Goal: Transaction & Acquisition: Purchase product/service

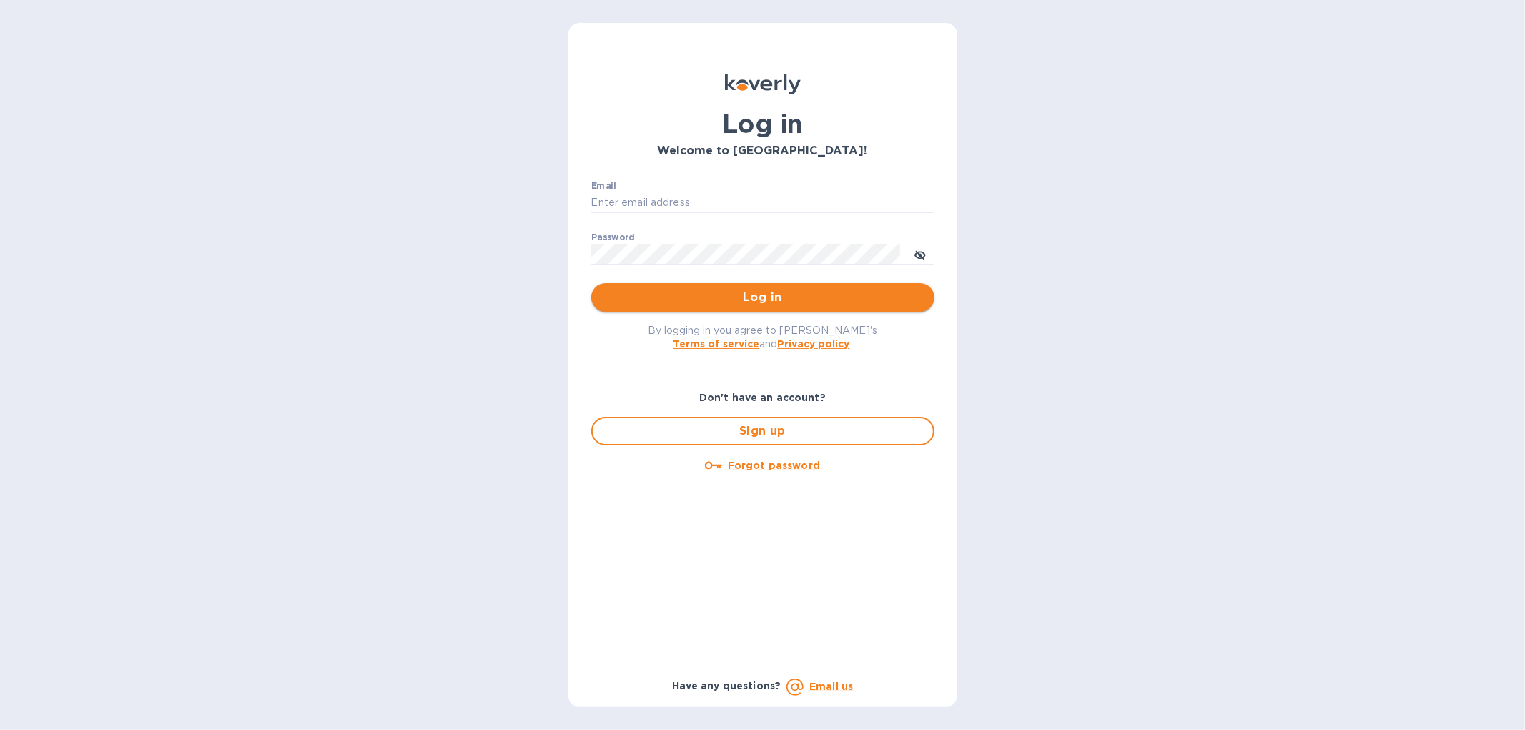
type input "[EMAIL_ADDRESS][DOMAIN_NAME]"
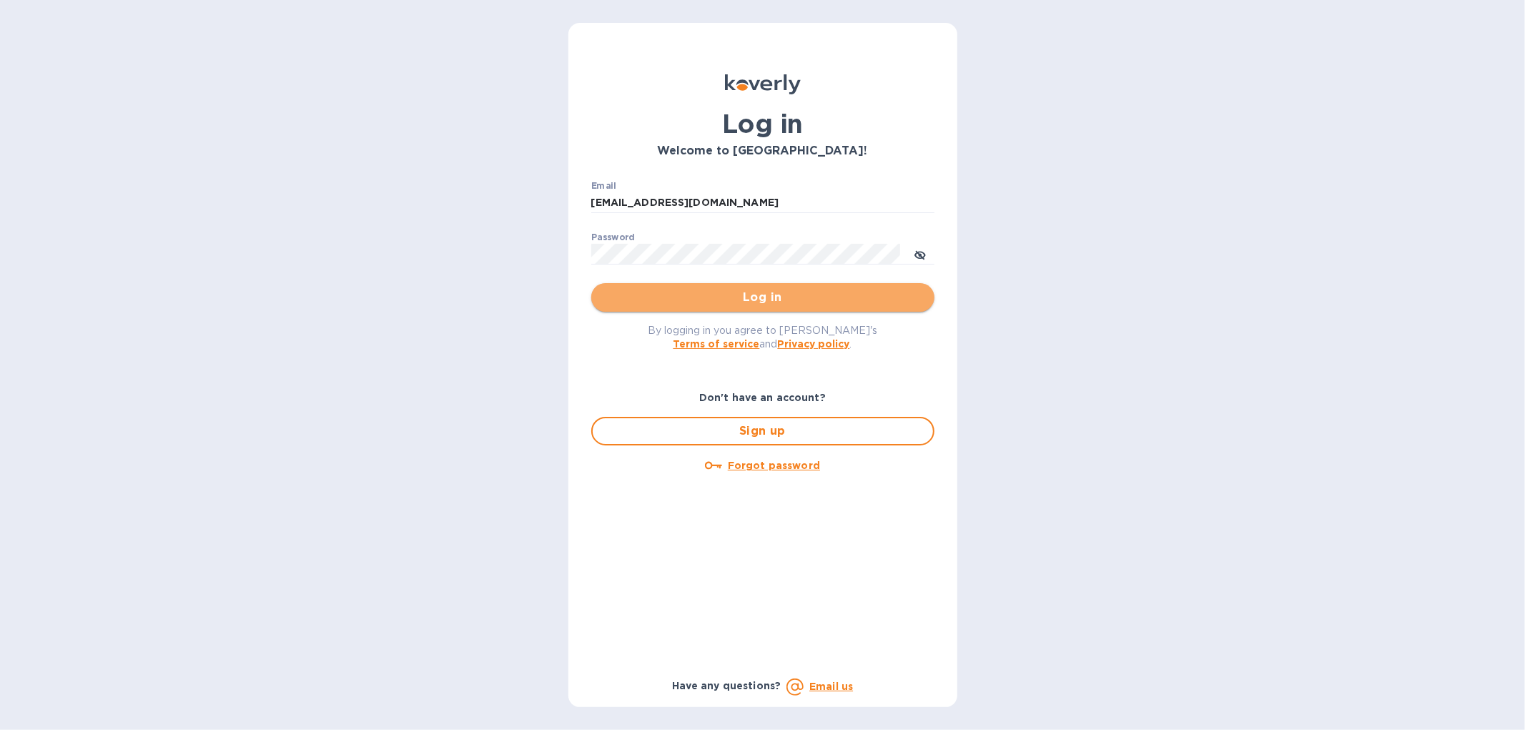
click at [754, 294] on span "Log in" at bounding box center [763, 297] width 320 height 17
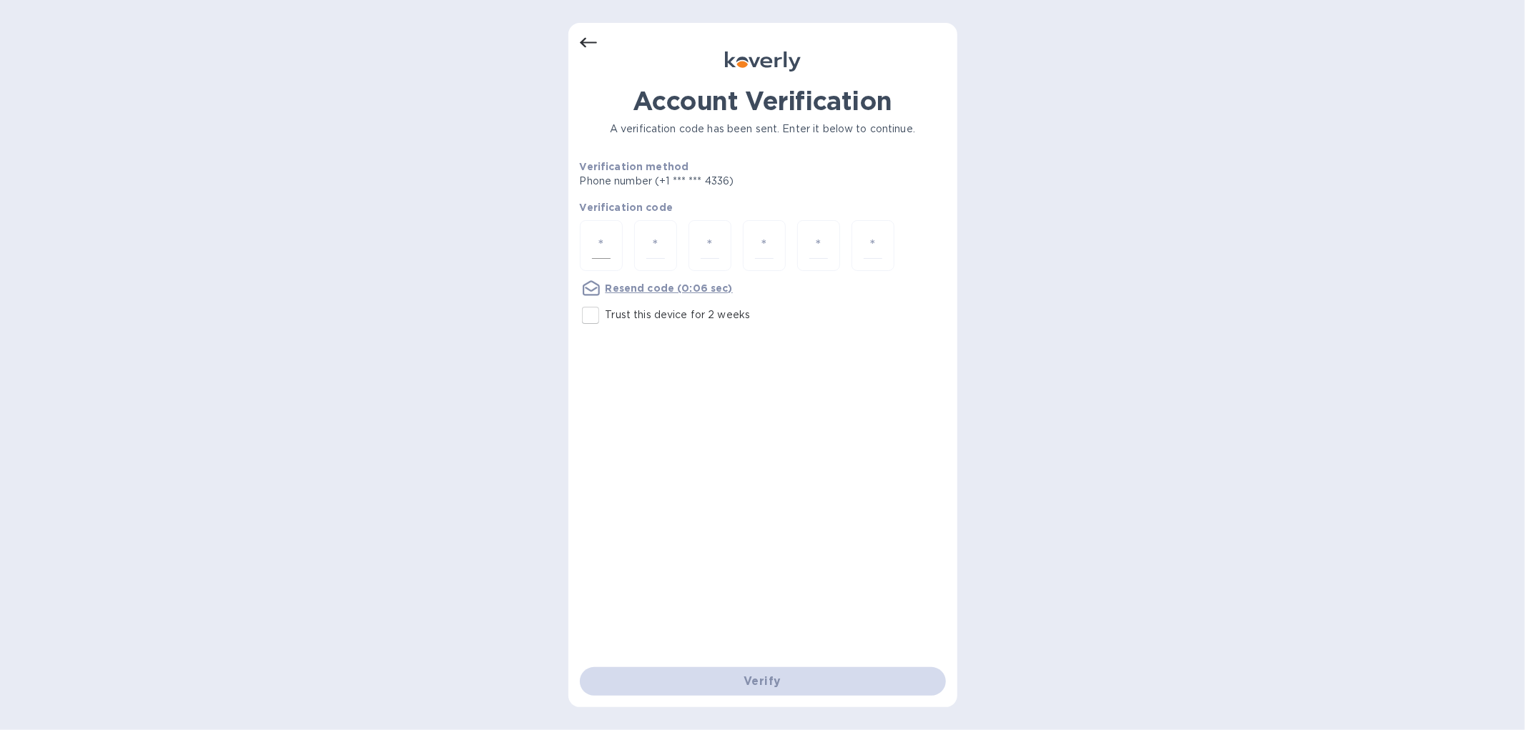
click at [588, 229] on div at bounding box center [601, 245] width 43 height 51
type input "5"
type input "6"
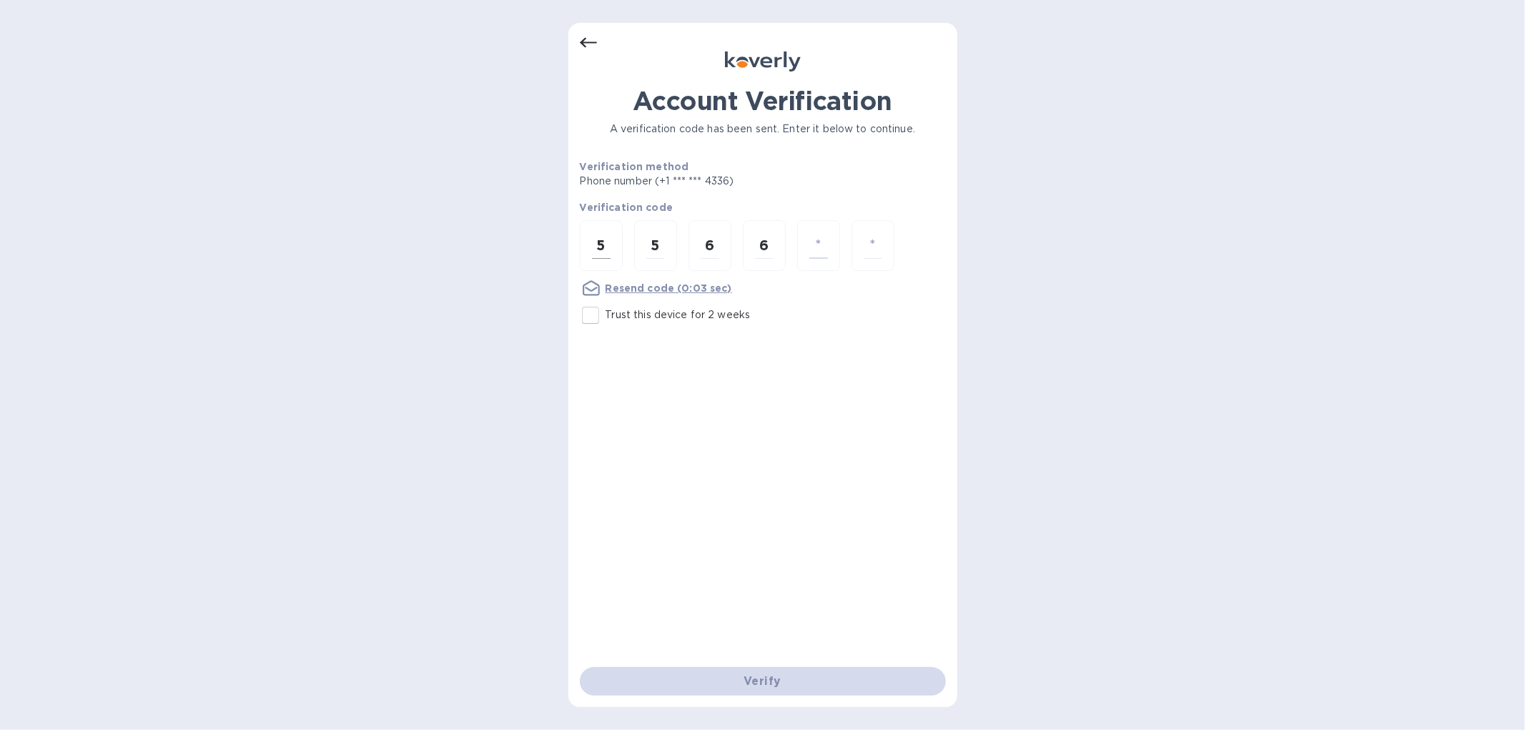
type input "6"
type input "8"
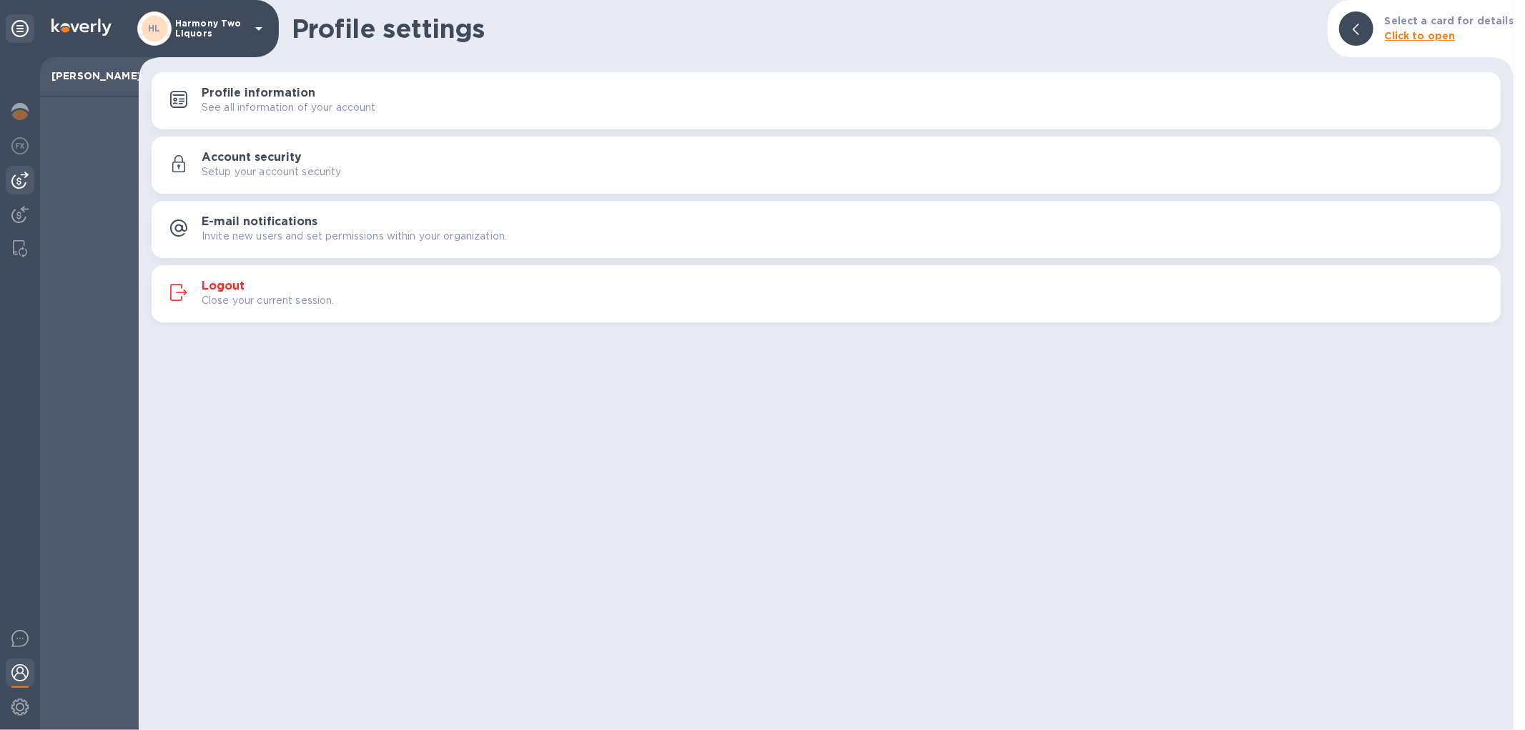
click at [33, 182] on div at bounding box center [20, 180] width 29 height 29
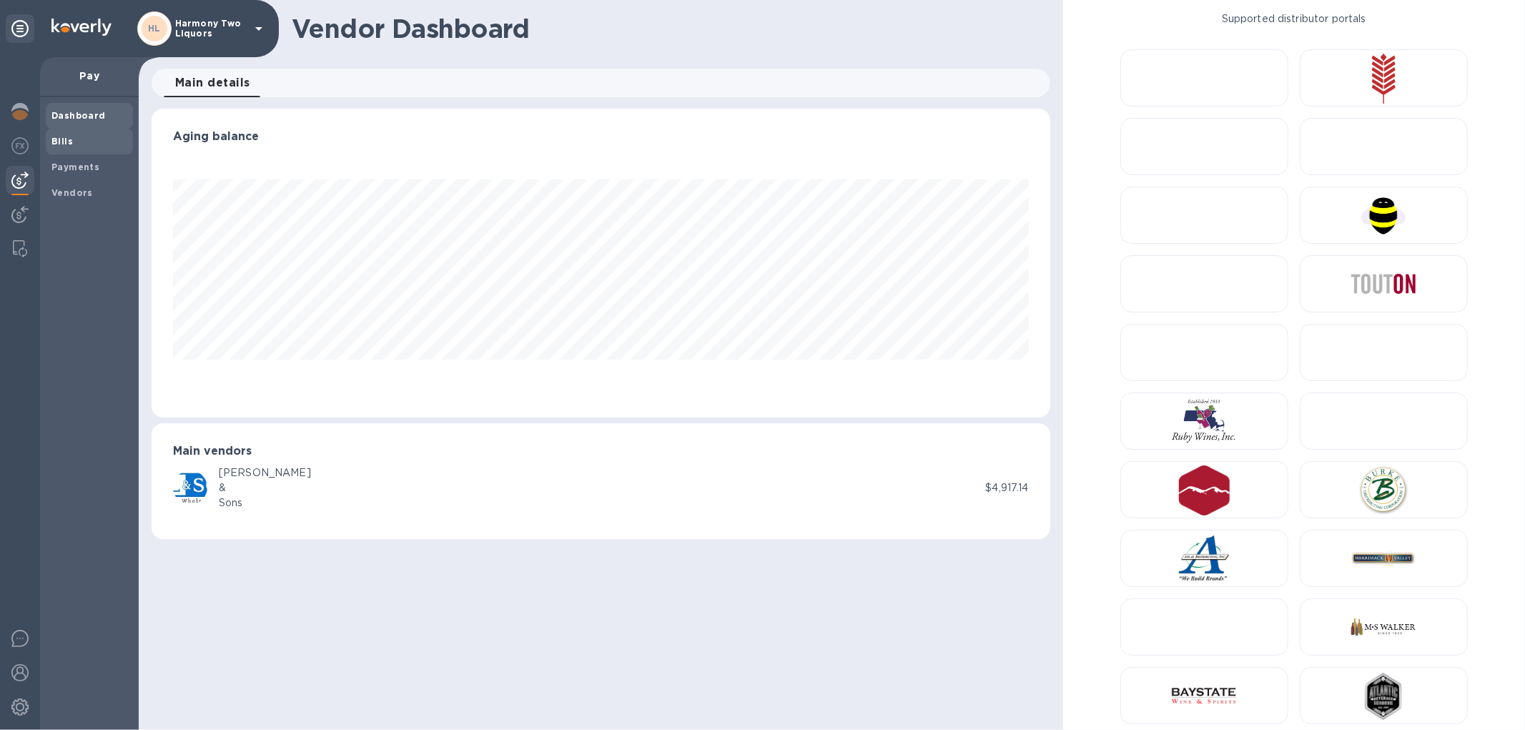
click at [86, 144] on span "Bills" at bounding box center [89, 141] width 76 height 14
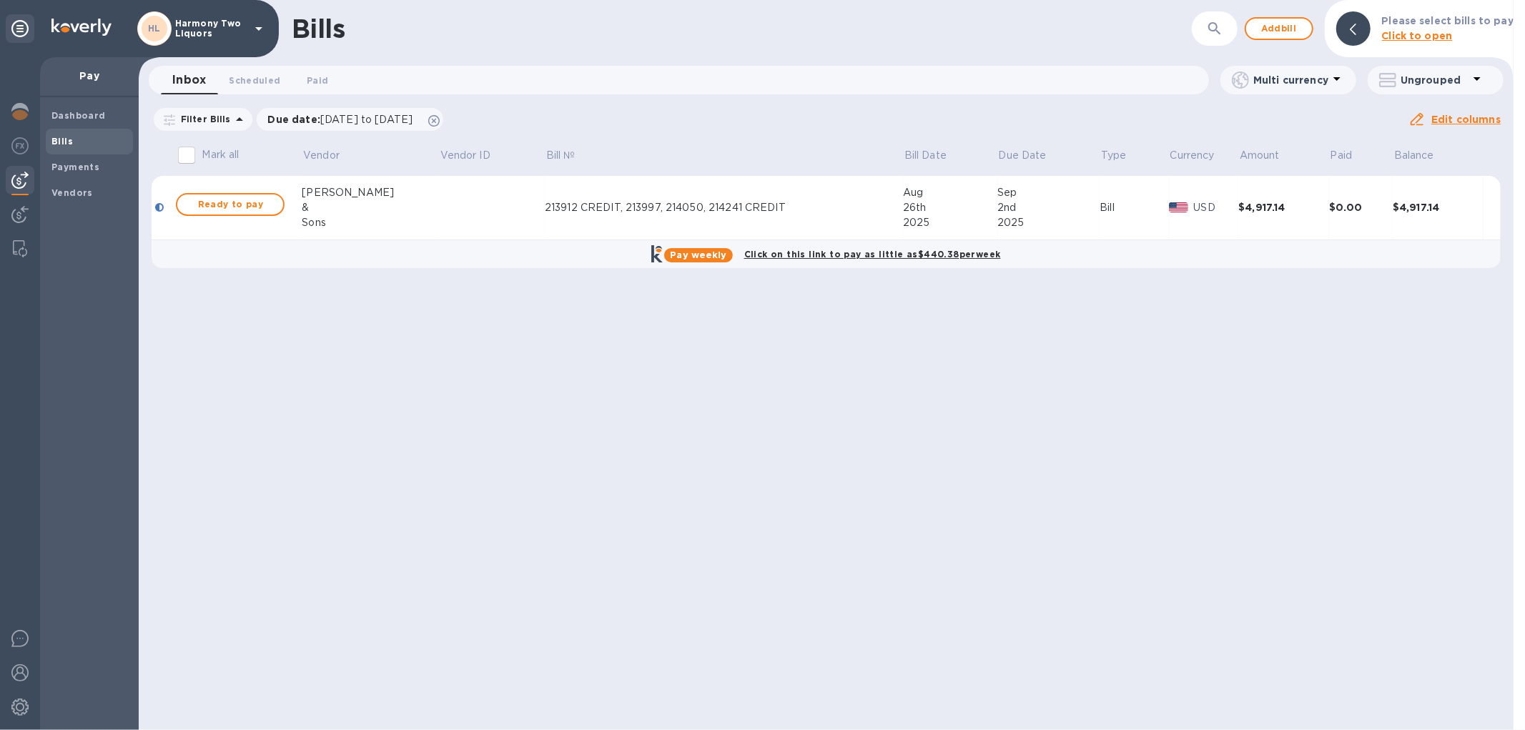
click at [568, 225] on td "213912 CREDIT, 213997, 214050, 214241 CREDIT" at bounding box center [724, 208] width 358 height 64
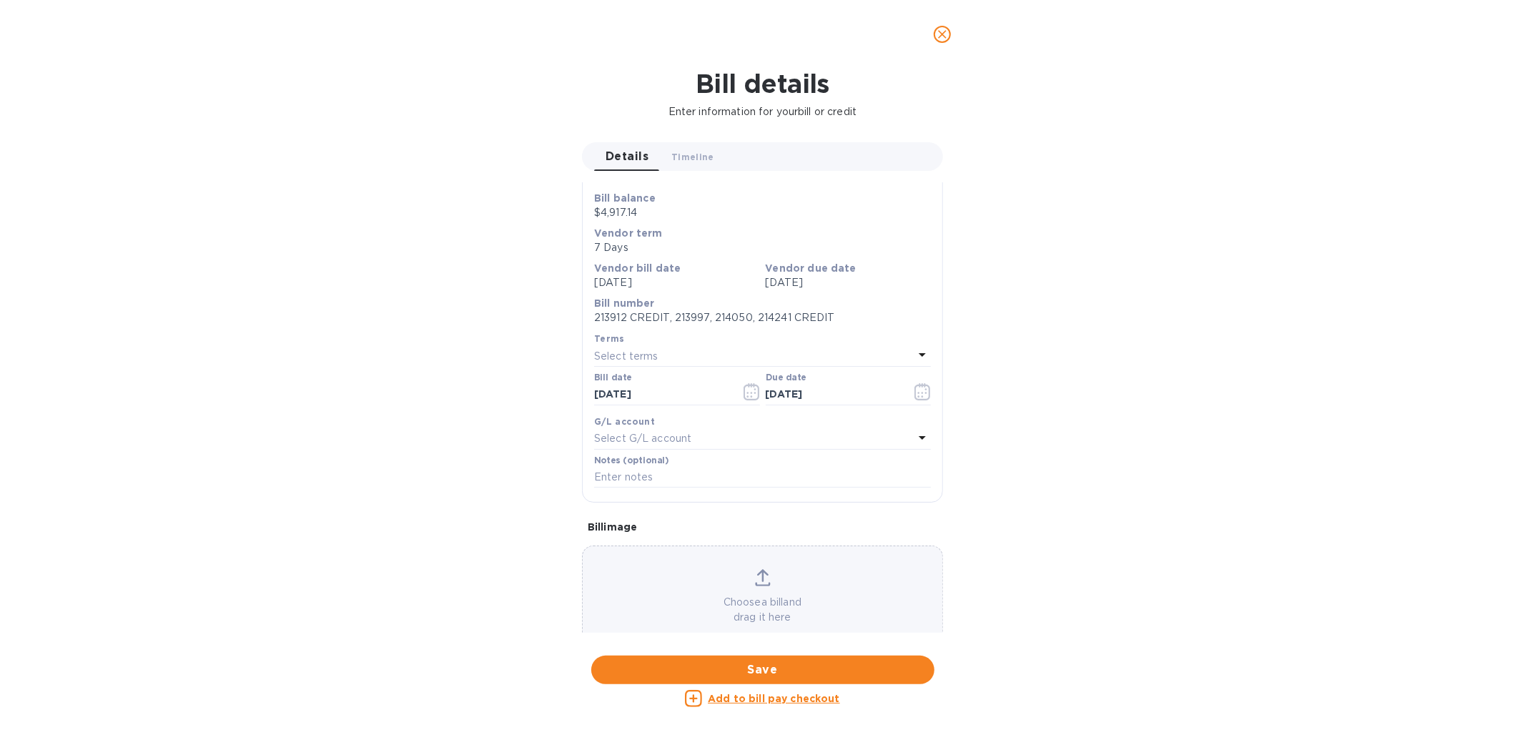
scroll to position [186, 0]
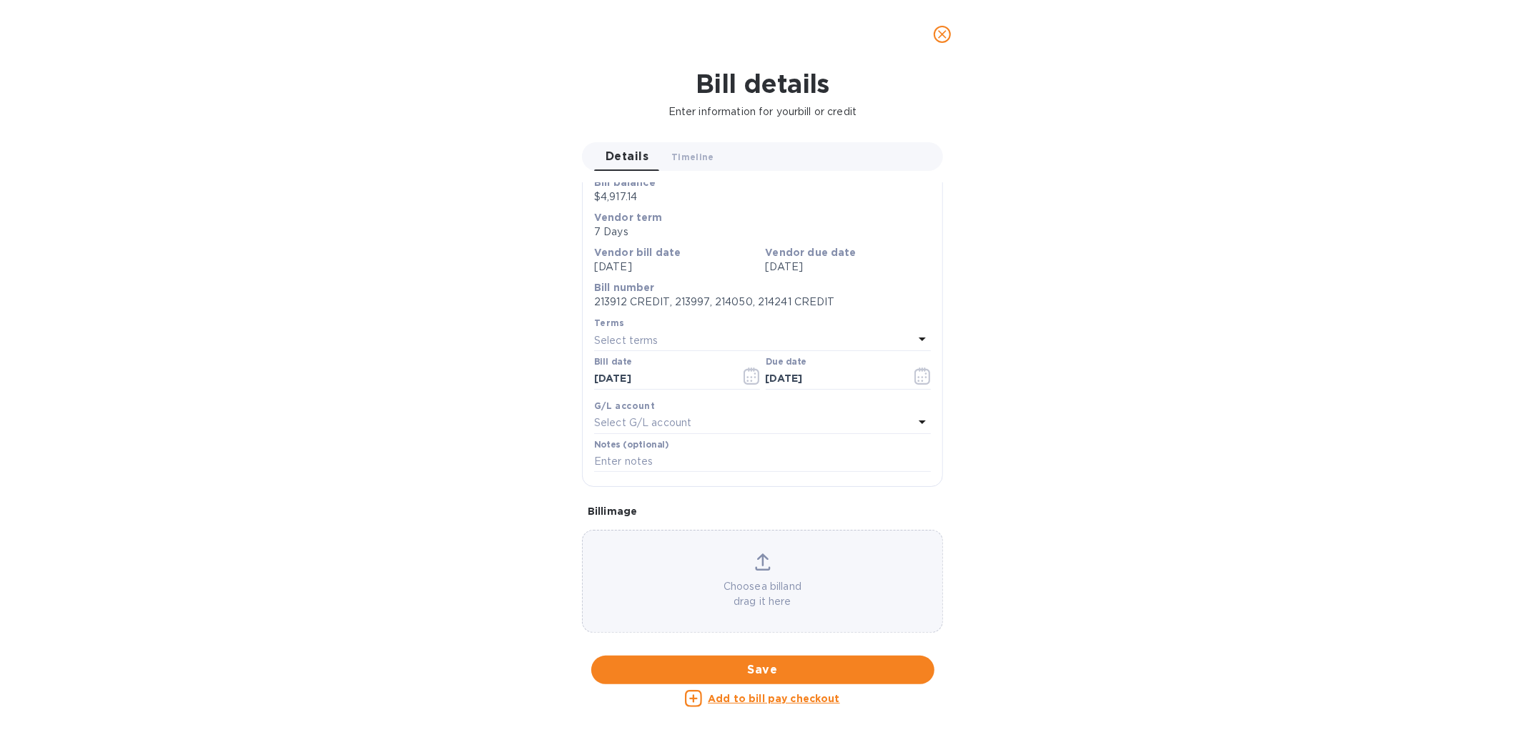
click at [754, 303] on p "213912 CREDIT, 213997, 214050, 214241 CREDIT" at bounding box center [762, 301] width 337 height 15
click at [773, 79] on h1 "Bill details" at bounding box center [762, 84] width 1502 height 30
click at [958, 23] on div at bounding box center [762, 34] width 393 height 34
click at [946, 29] on icon "close" at bounding box center [942, 34] width 14 height 14
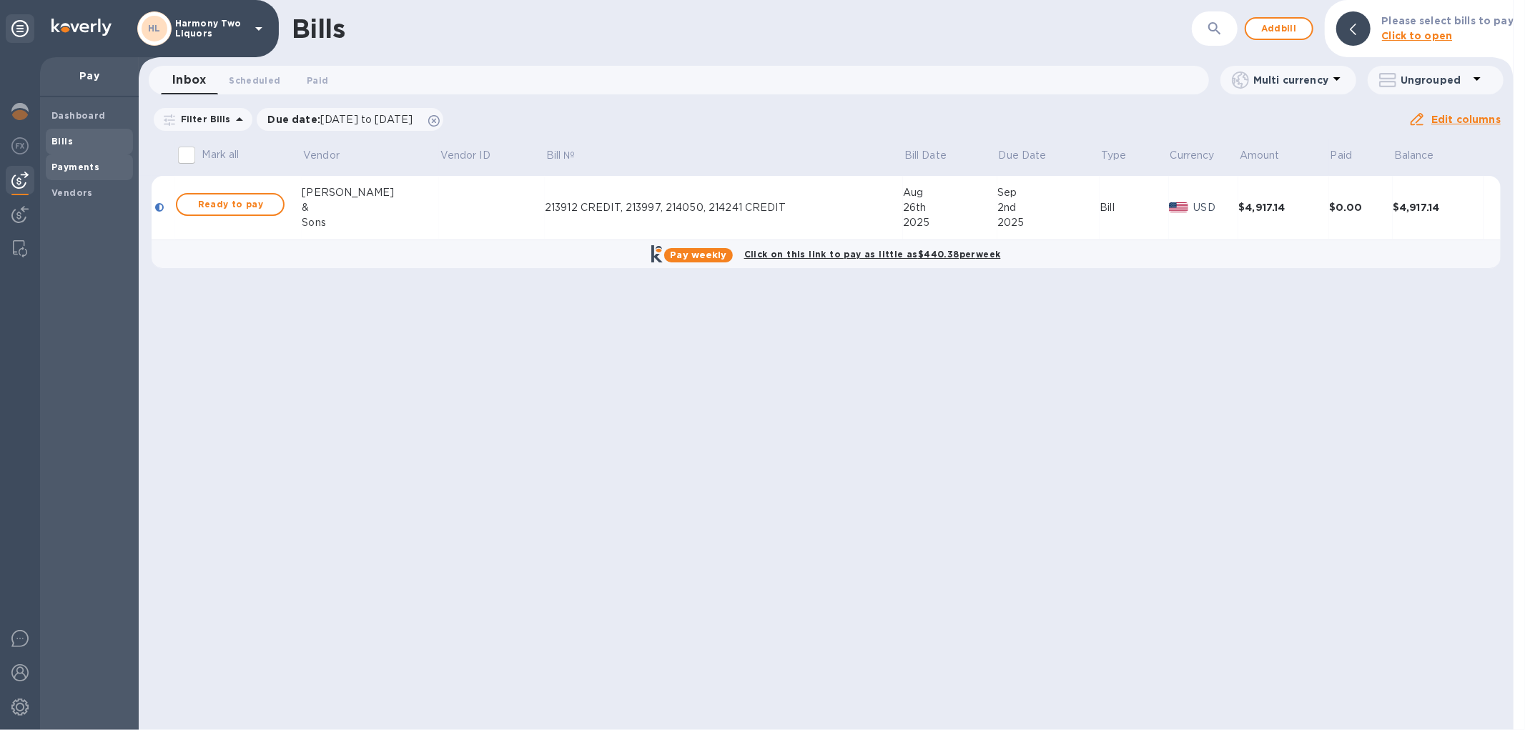
click at [86, 165] on b "Payments" at bounding box center [75, 167] width 48 height 11
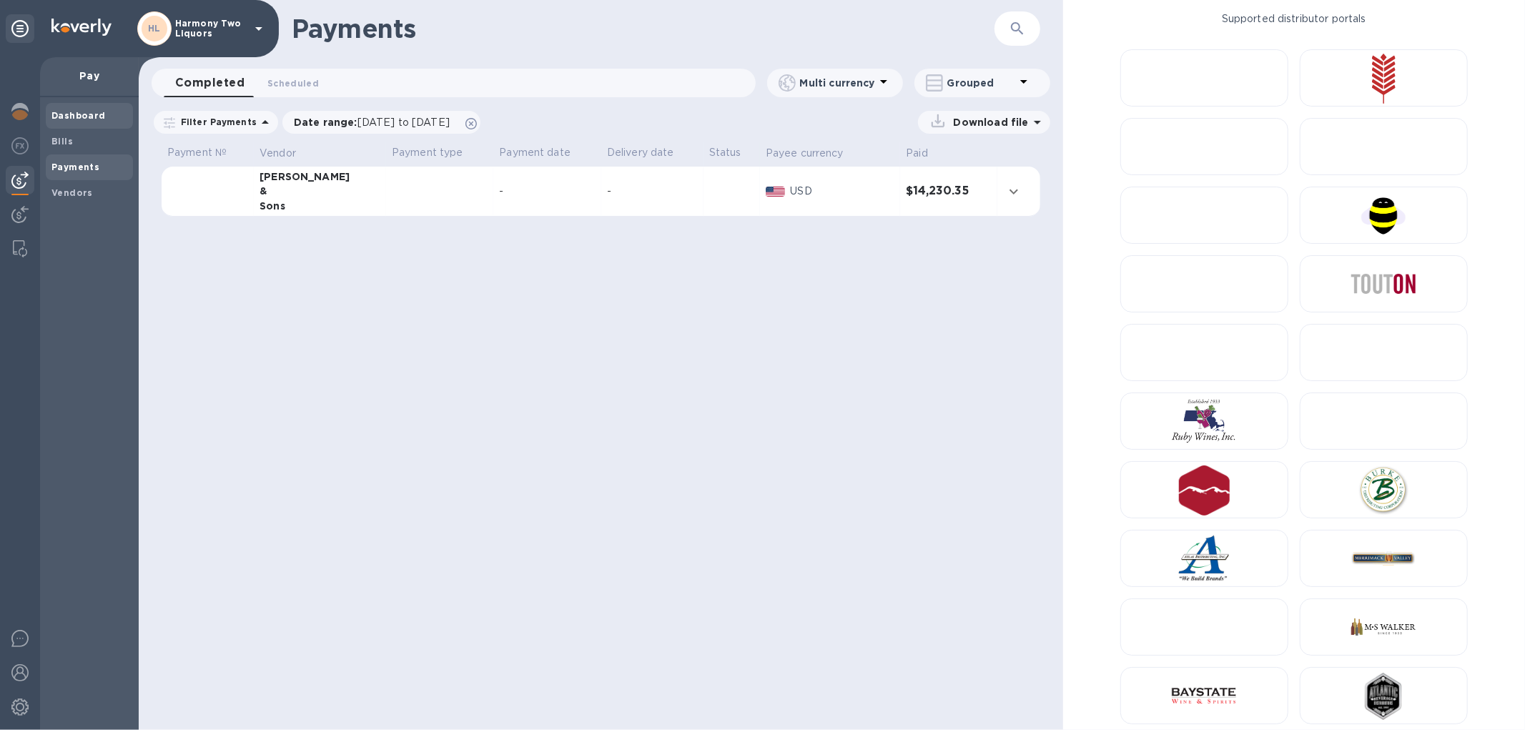
click at [70, 113] on b "Dashboard" at bounding box center [78, 115] width 54 height 11
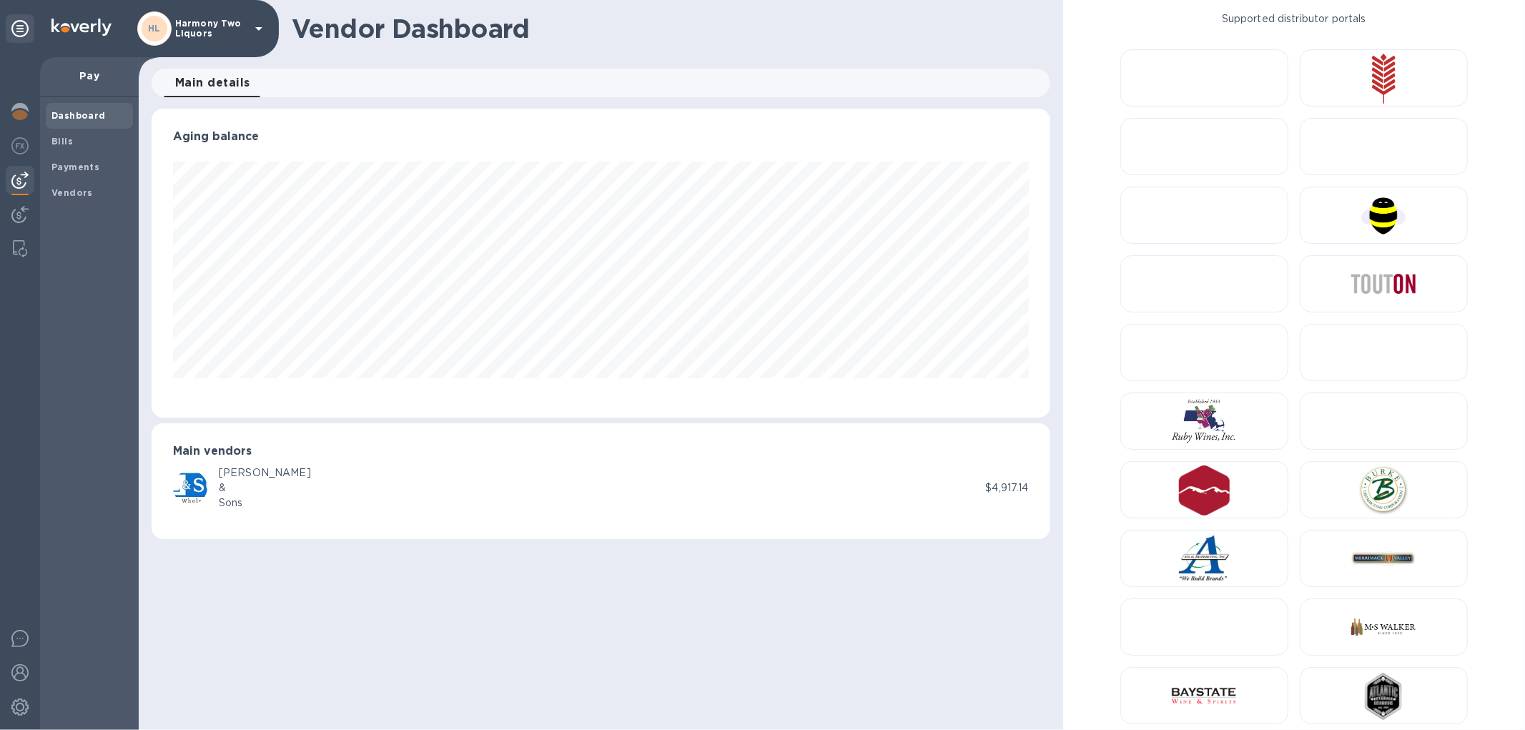
scroll to position [309, 898]
click at [18, 215] on img at bounding box center [19, 214] width 17 height 17
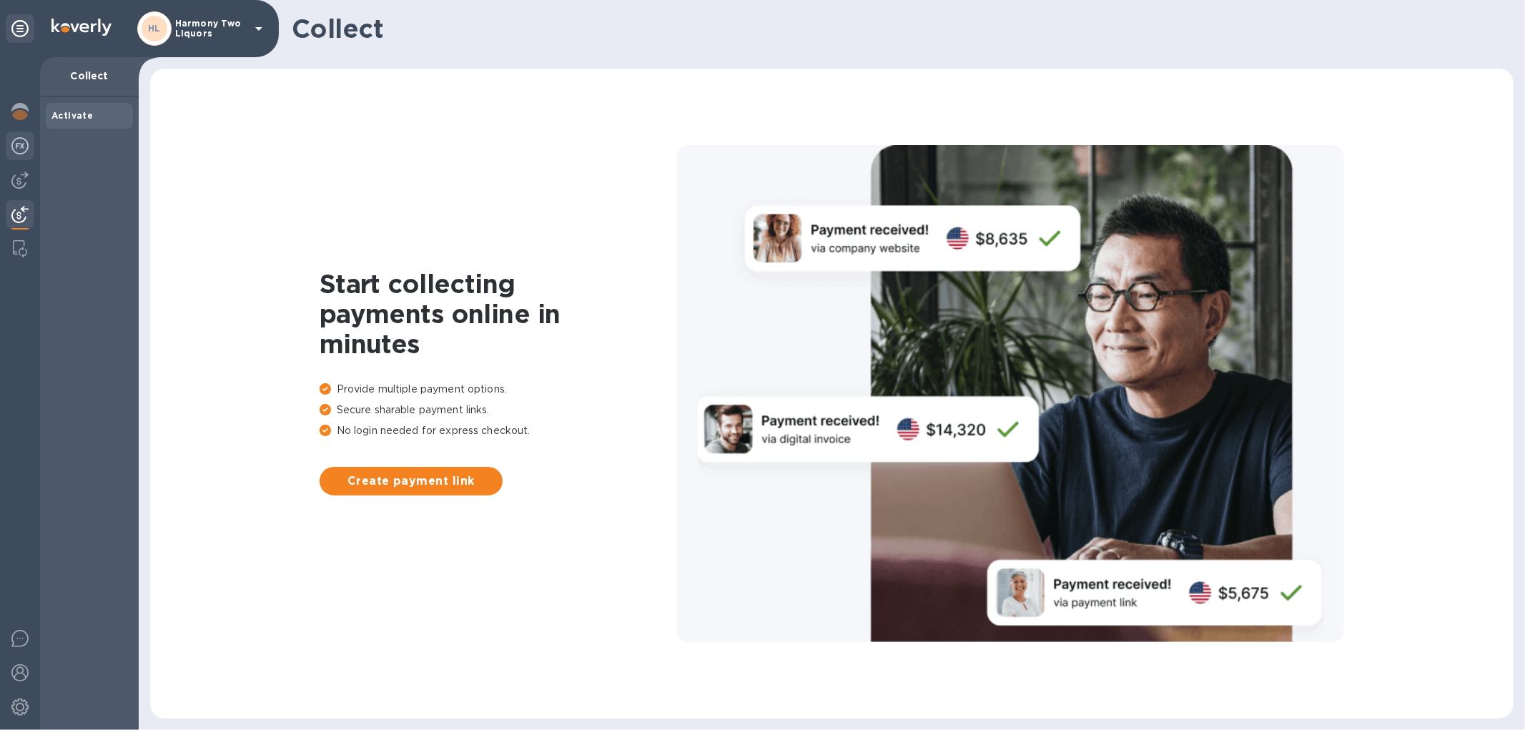
click at [26, 144] on img at bounding box center [19, 145] width 17 height 17
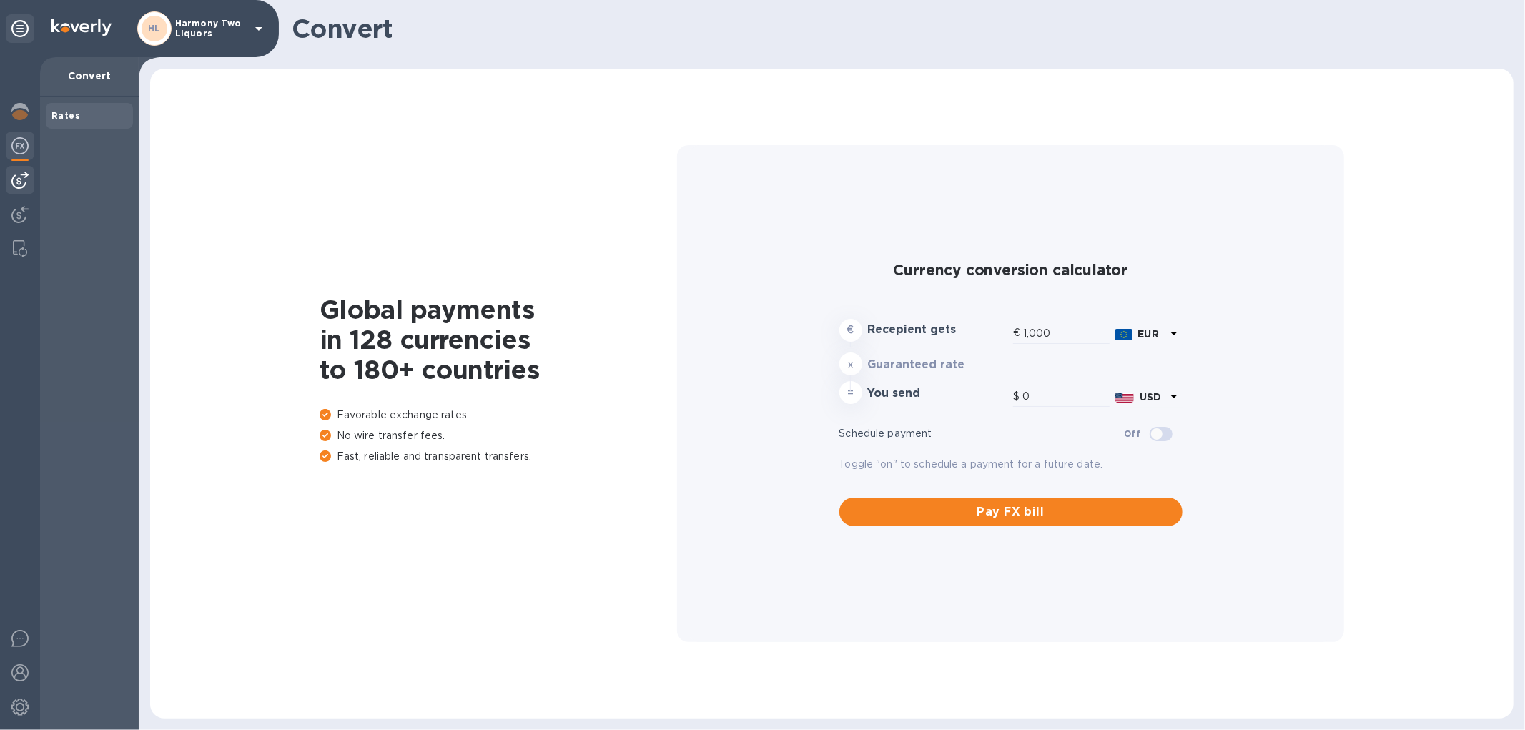
click at [19, 169] on div at bounding box center [20, 180] width 29 height 29
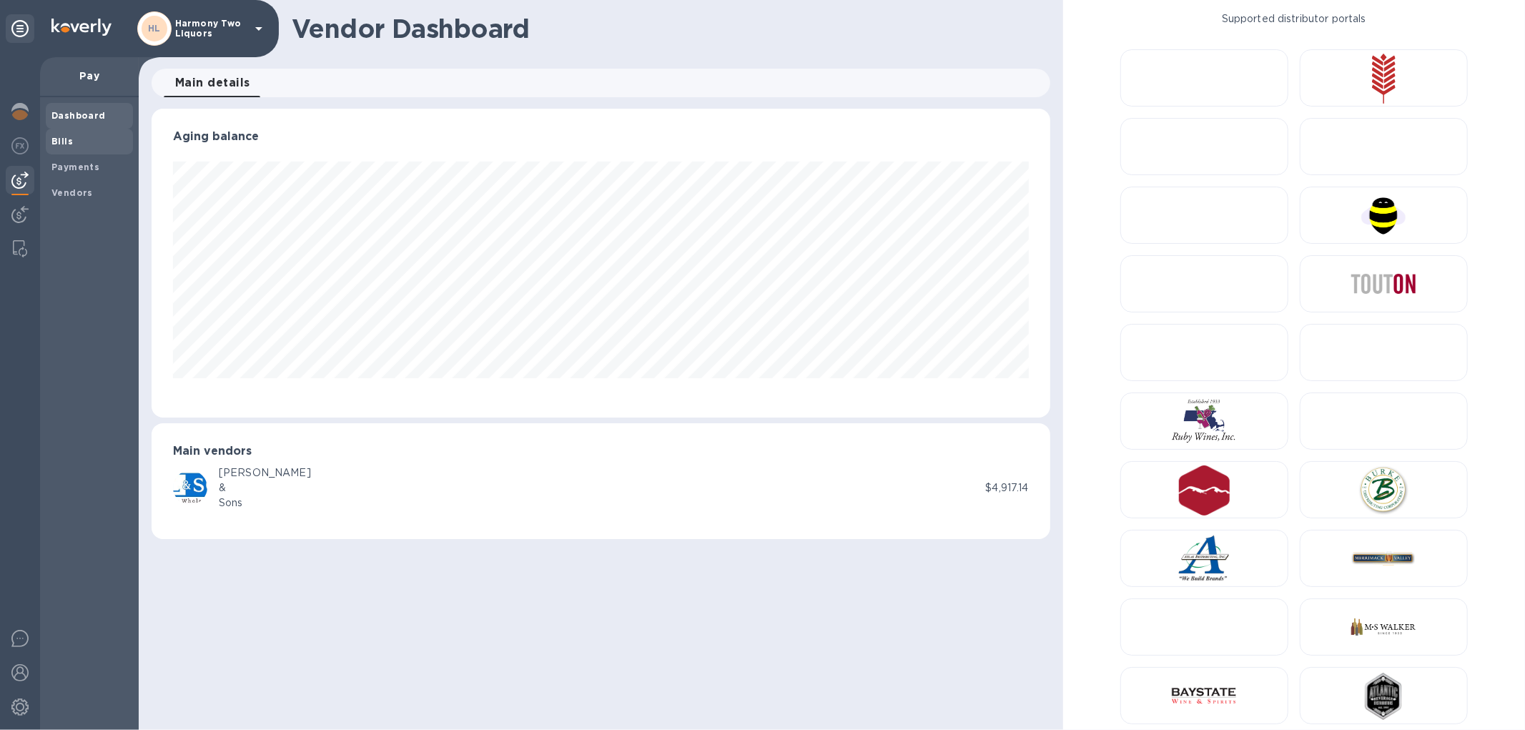
scroll to position [309, 898]
click at [84, 137] on span "Bills" at bounding box center [89, 141] width 76 height 14
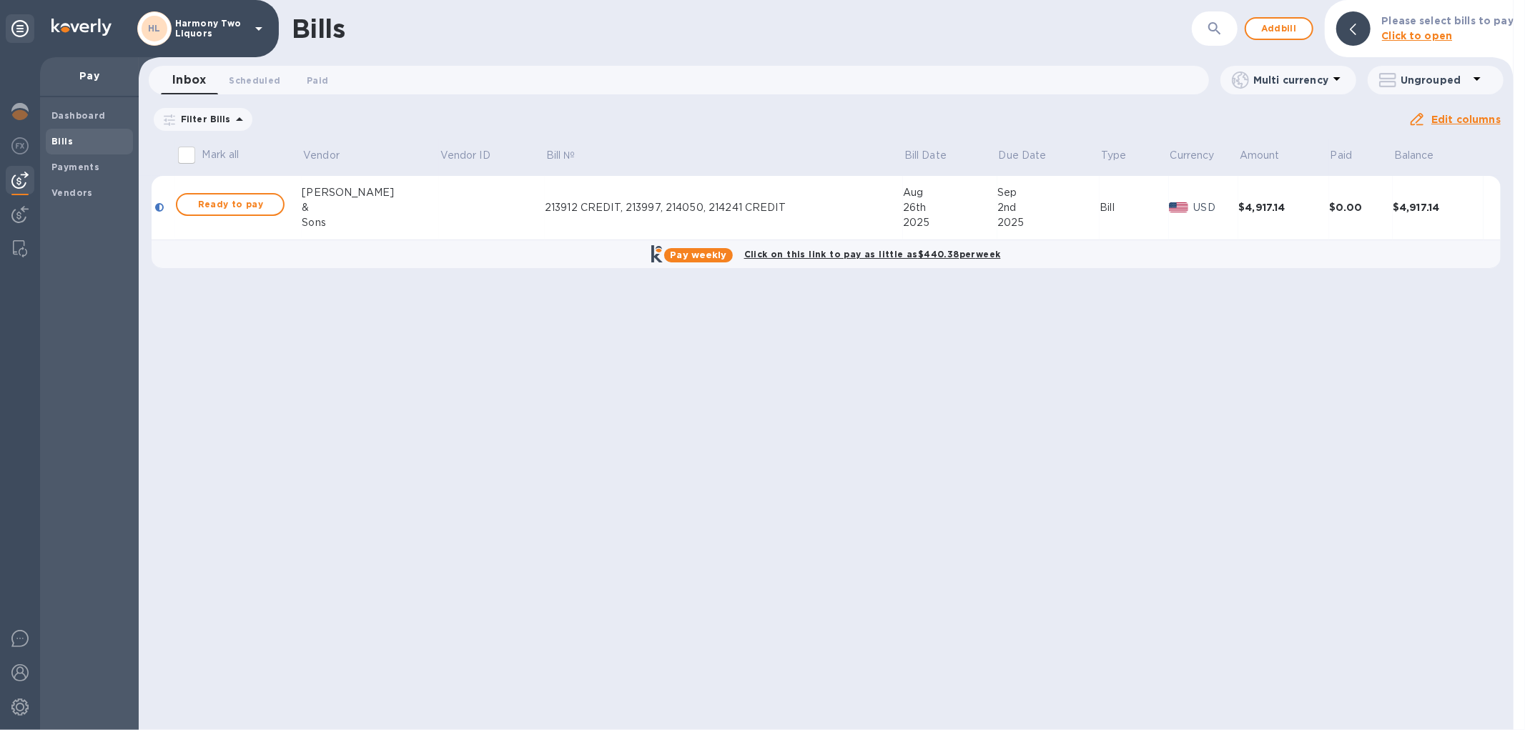
click at [439, 216] on td at bounding box center [492, 208] width 106 height 64
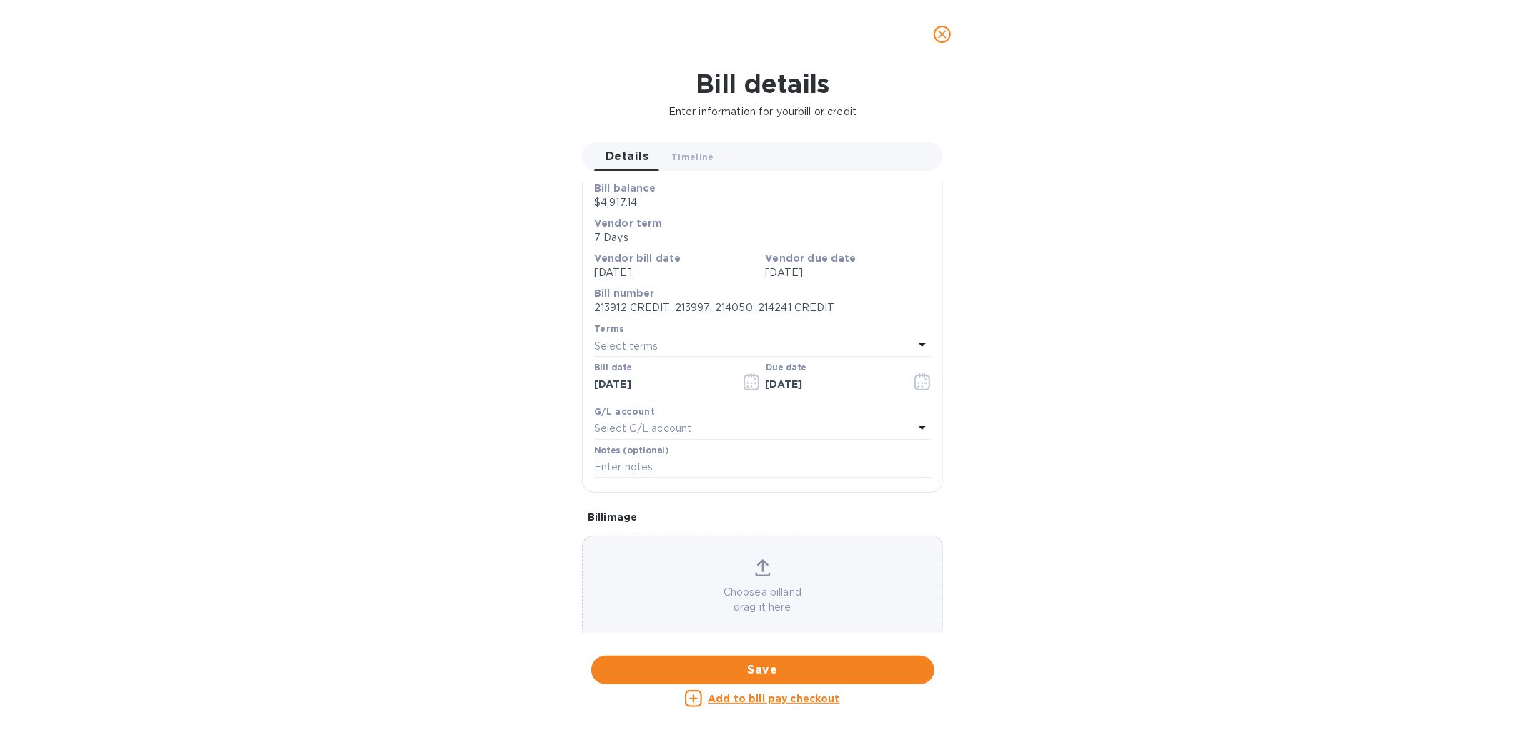
scroll to position [186, 0]
click at [719, 304] on p "213912 CREDIT, 213997, 214050, 214241 CREDIT" at bounding box center [762, 301] width 337 height 15
click at [753, 329] on div "Terms" at bounding box center [762, 322] width 337 height 15
click at [801, 343] on div "Select terms" at bounding box center [753, 340] width 319 height 20
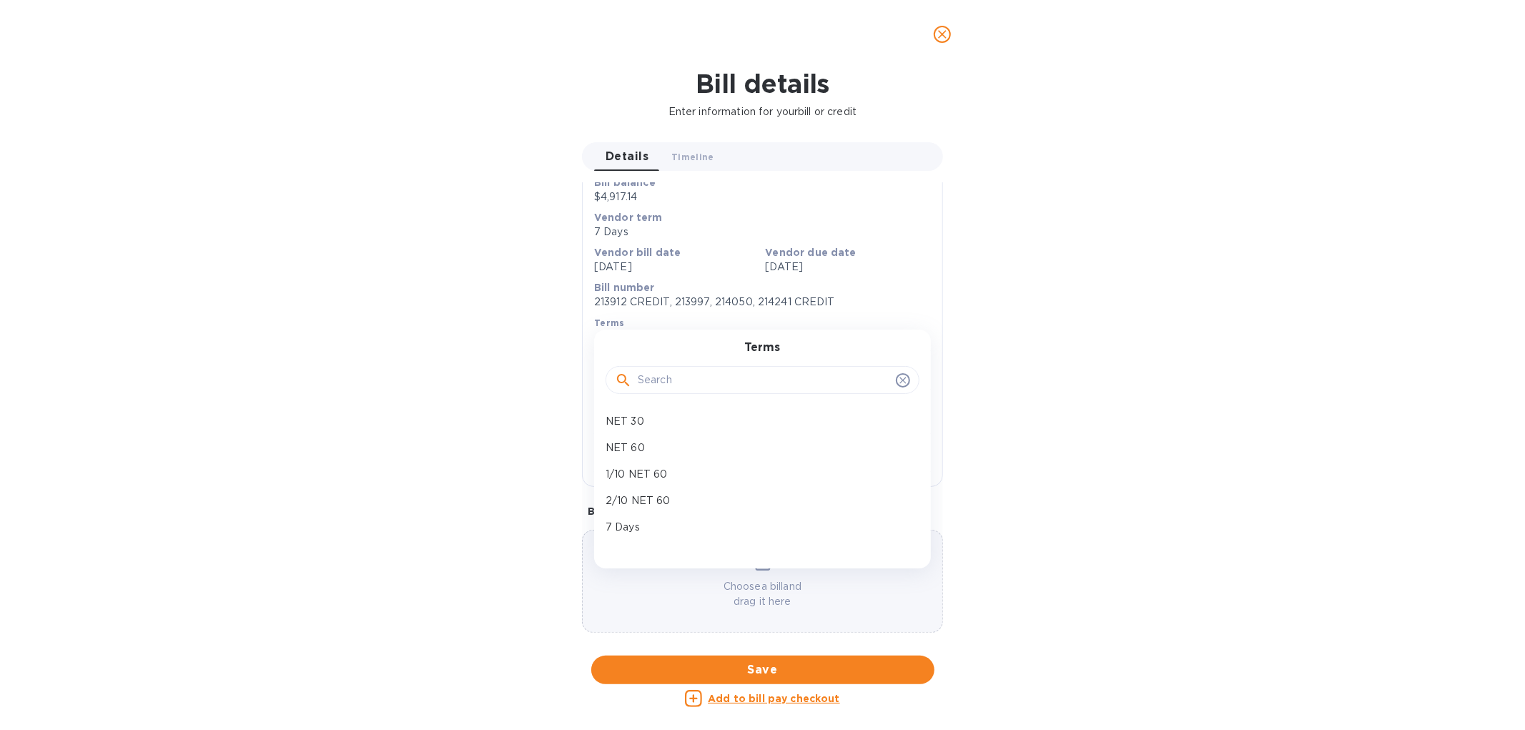
click at [801, 331] on div "Terms NET 30 NET 60 1/10 NET 60 2/10 NET 60 7 Days Create new" at bounding box center [762, 449] width 337 height 239
click at [913, 325] on div "Terms" at bounding box center [762, 322] width 337 height 15
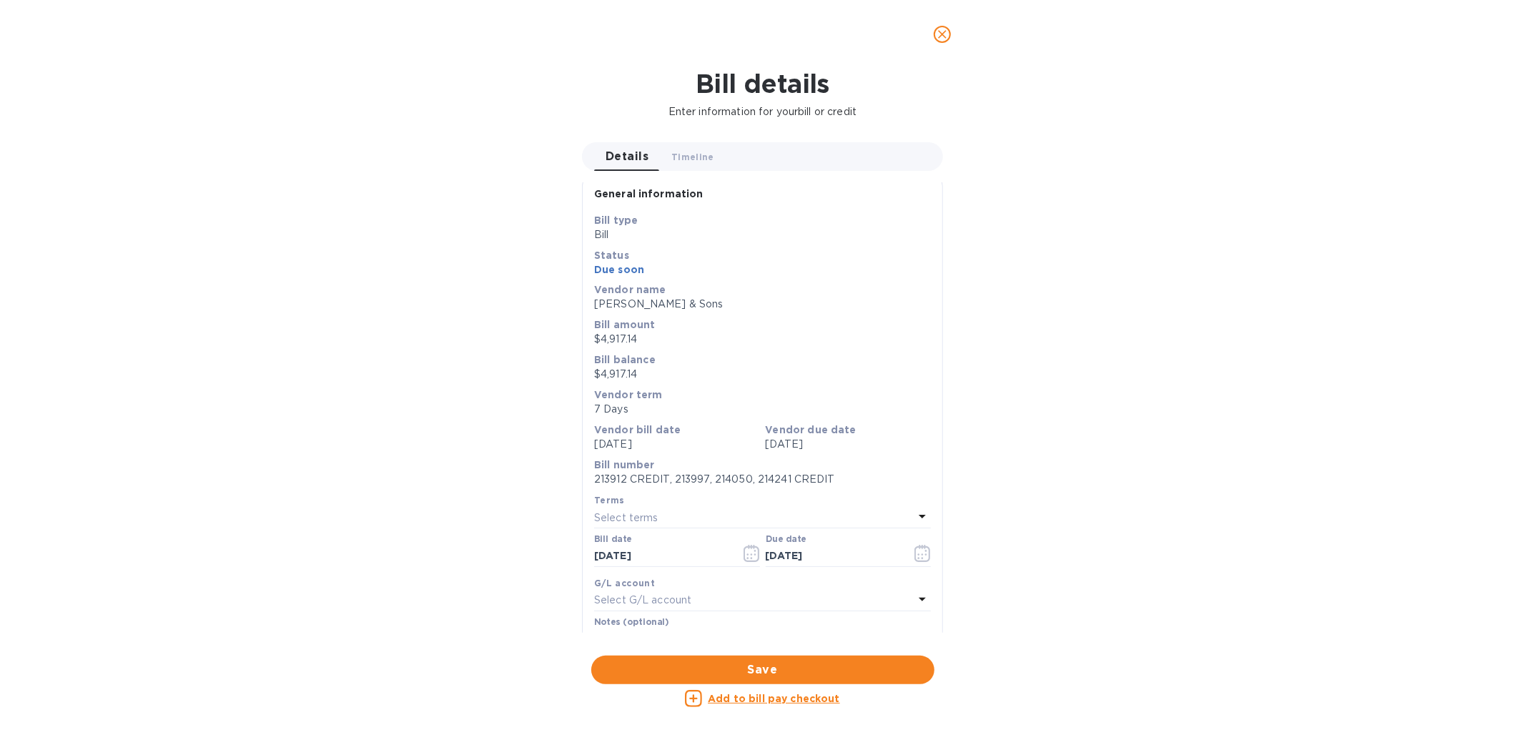
scroll to position [0, 0]
click at [703, 144] on button "Timeline 0" at bounding box center [693, 156] width 66 height 29
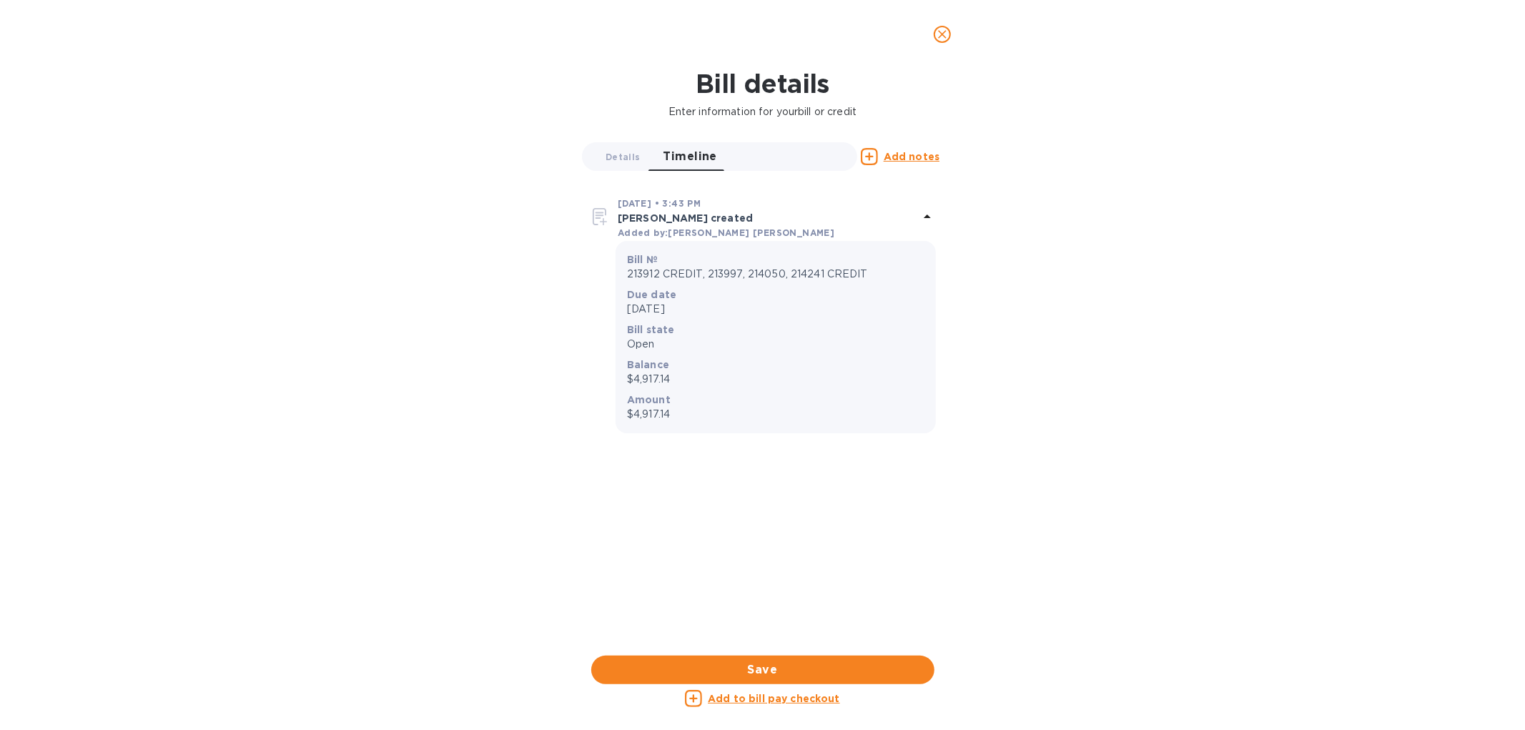
click at [645, 217] on p "Bill created" at bounding box center [768, 218] width 301 height 14
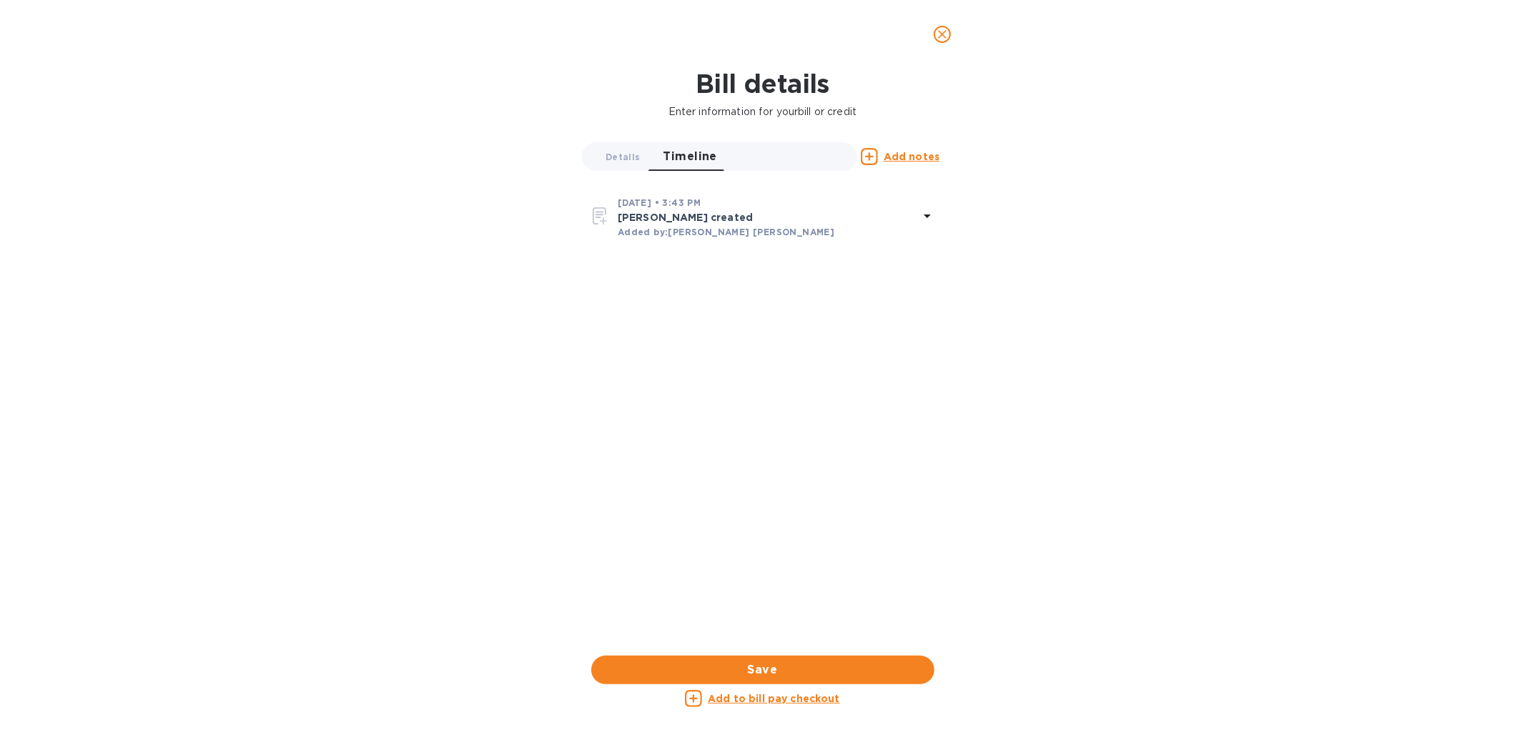
click at [680, 233] on b "Added by: Theresa Zall" at bounding box center [726, 232] width 217 height 11
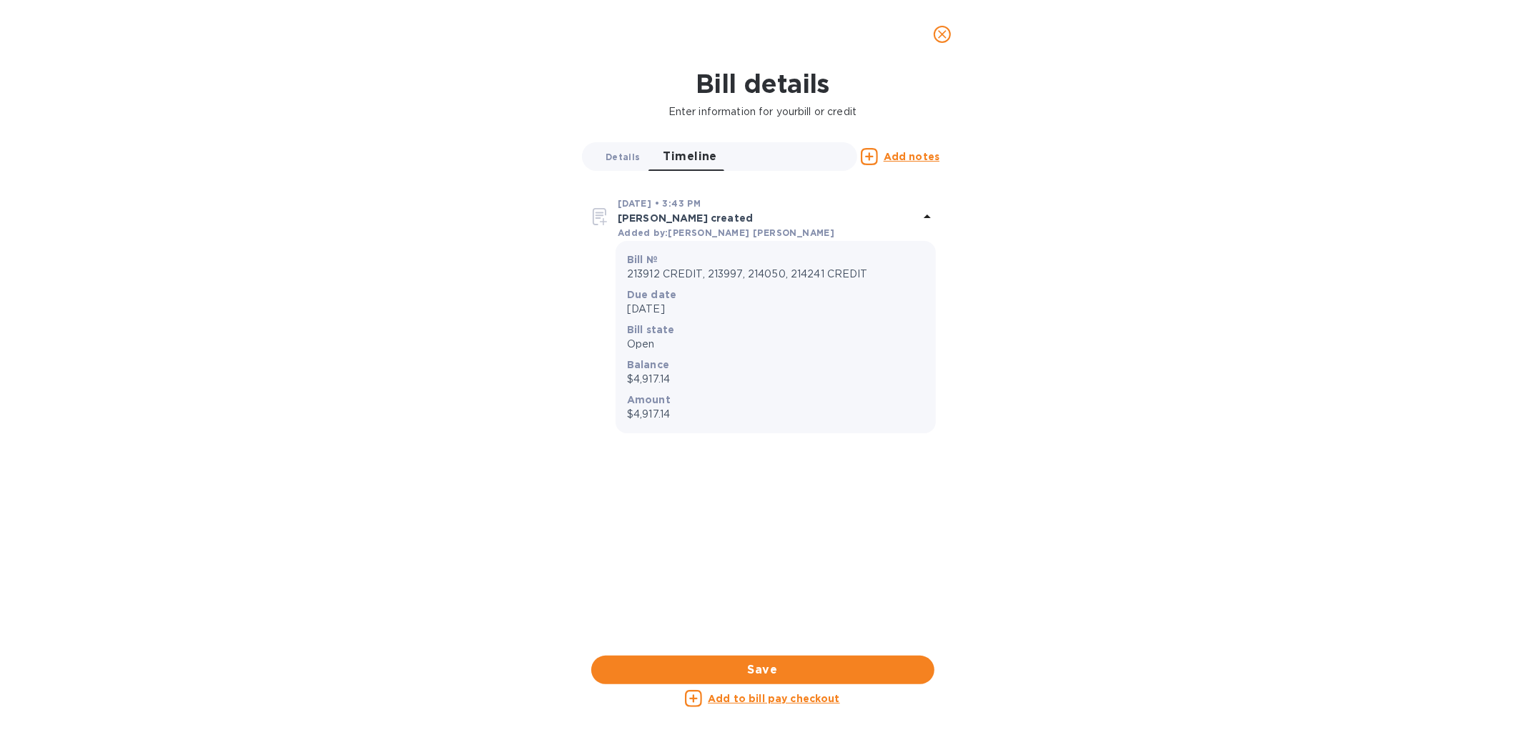
click at [634, 151] on span "Details 0" at bounding box center [622, 156] width 34 height 15
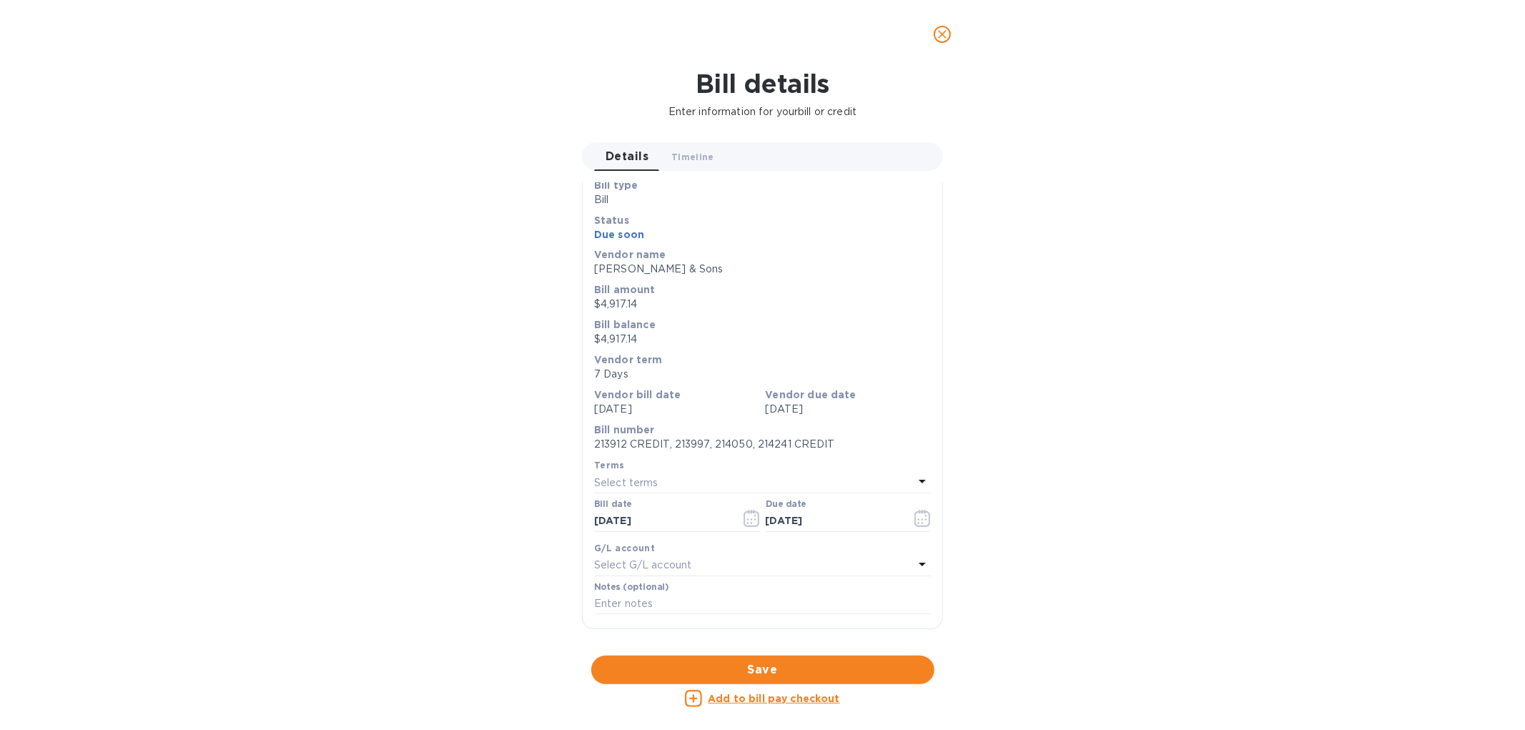
scroll to position [79, 0]
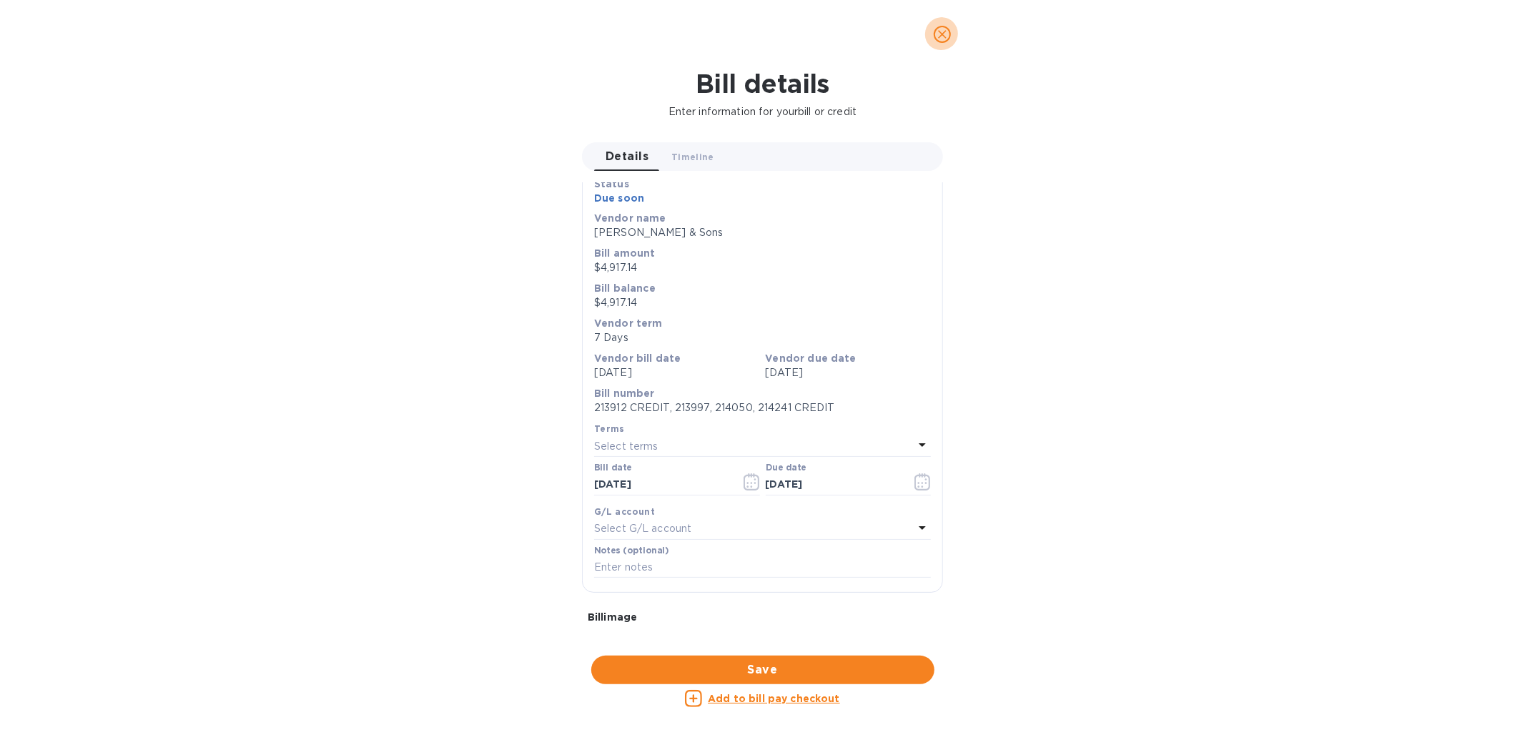
click at [936, 30] on icon "close" at bounding box center [942, 34] width 14 height 14
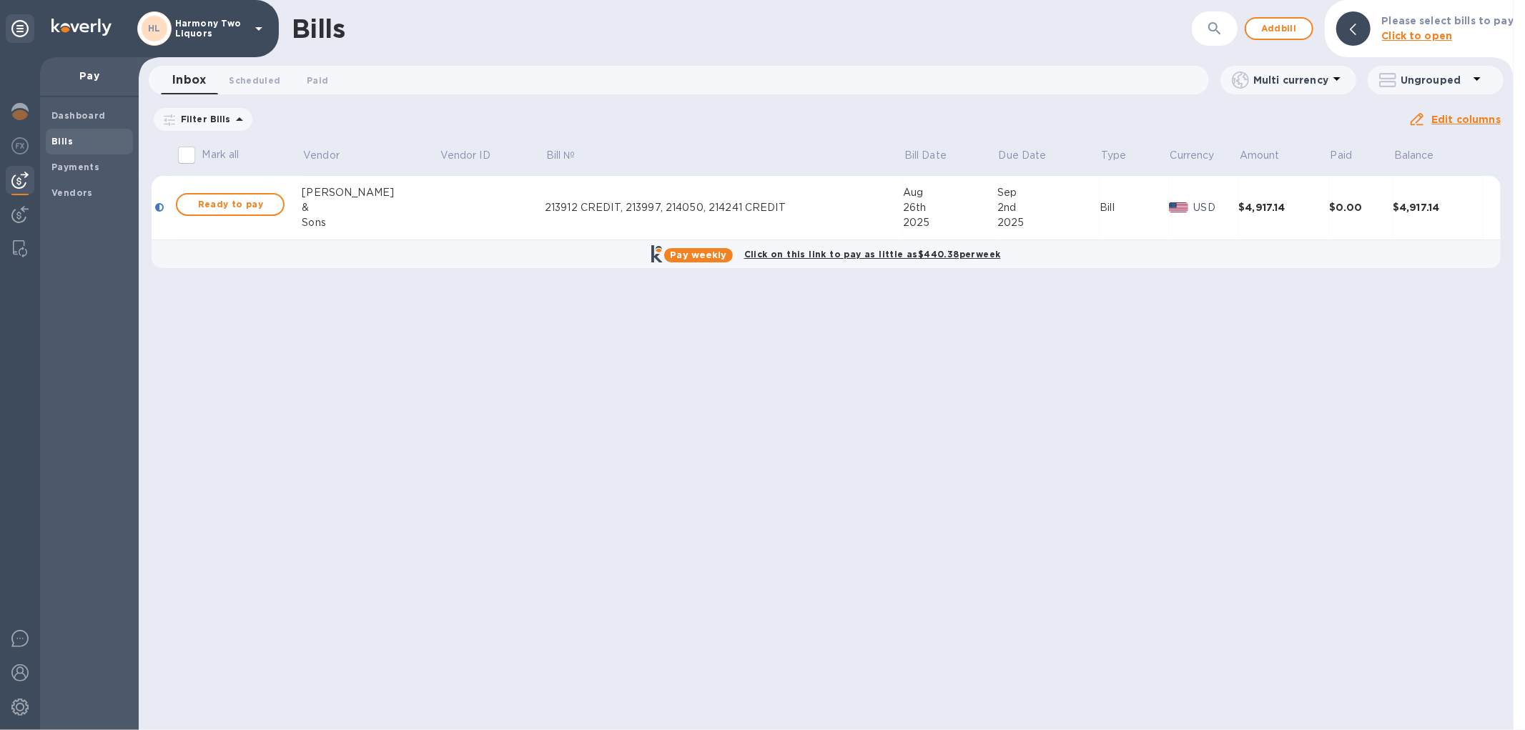
click at [545, 208] on div "213912 CREDIT, 213997, 214050, 214241 CREDIT" at bounding box center [724, 207] width 358 height 15
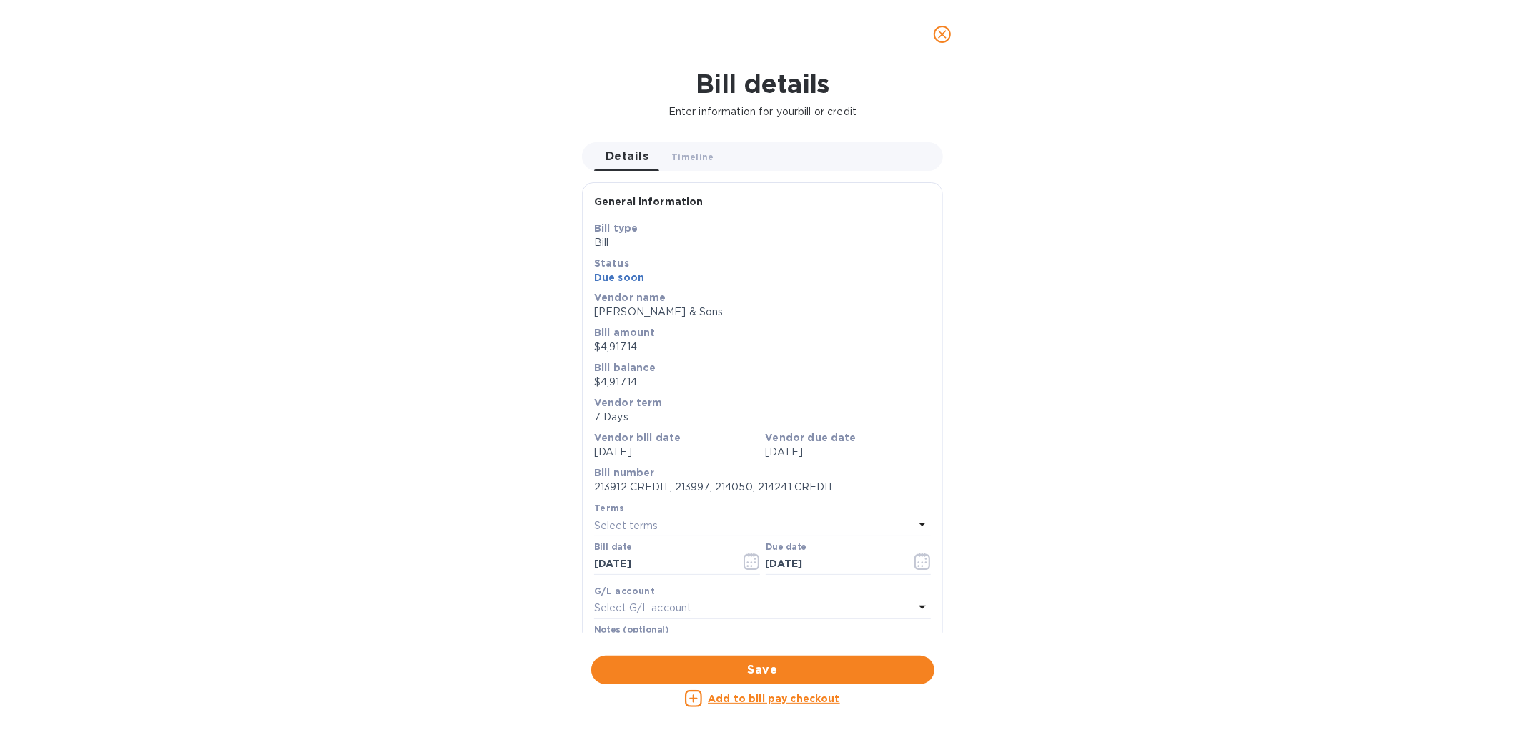
click at [943, 25] on button "close" at bounding box center [942, 34] width 34 height 34
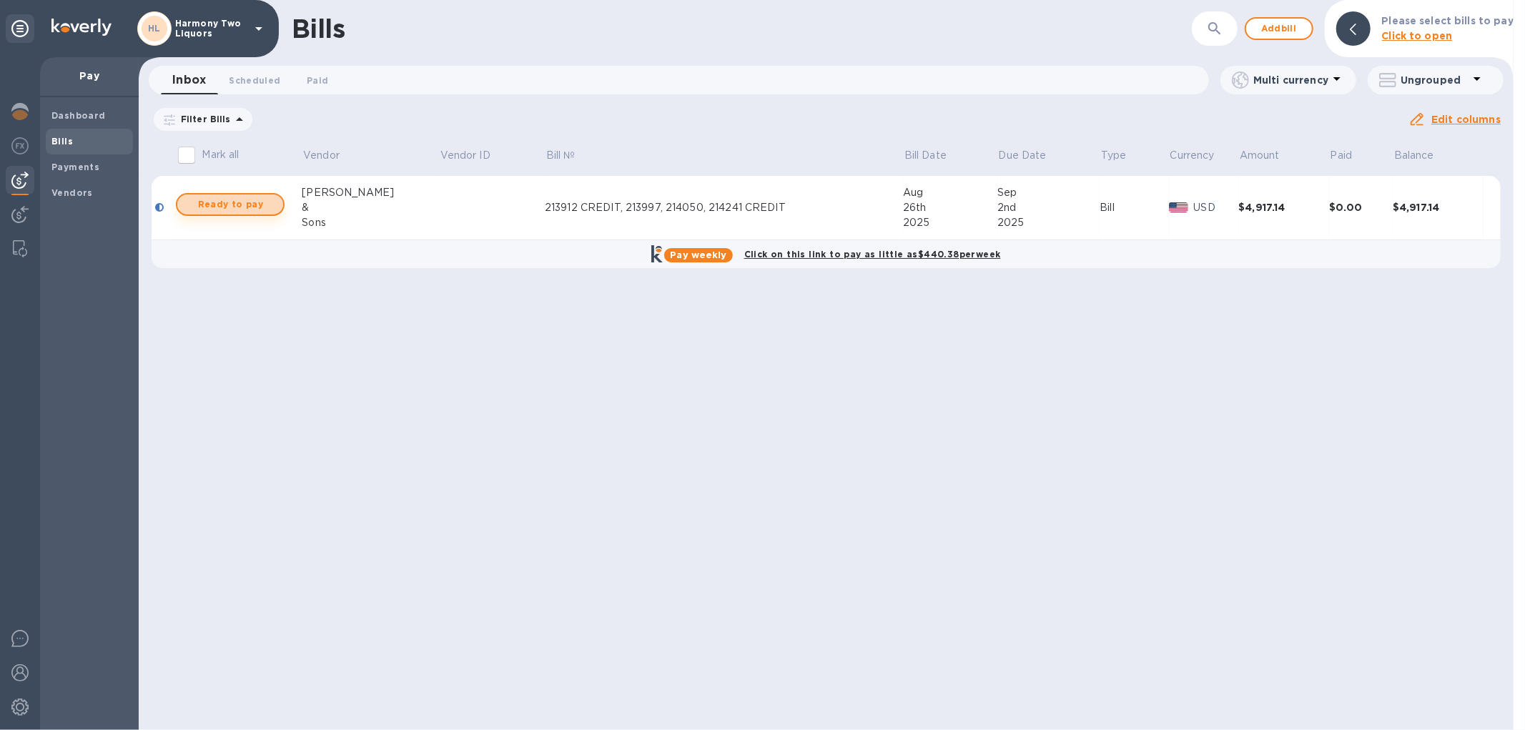
click at [255, 198] on span "Ready to pay" at bounding box center [230, 204] width 83 height 17
checkbox input "true"
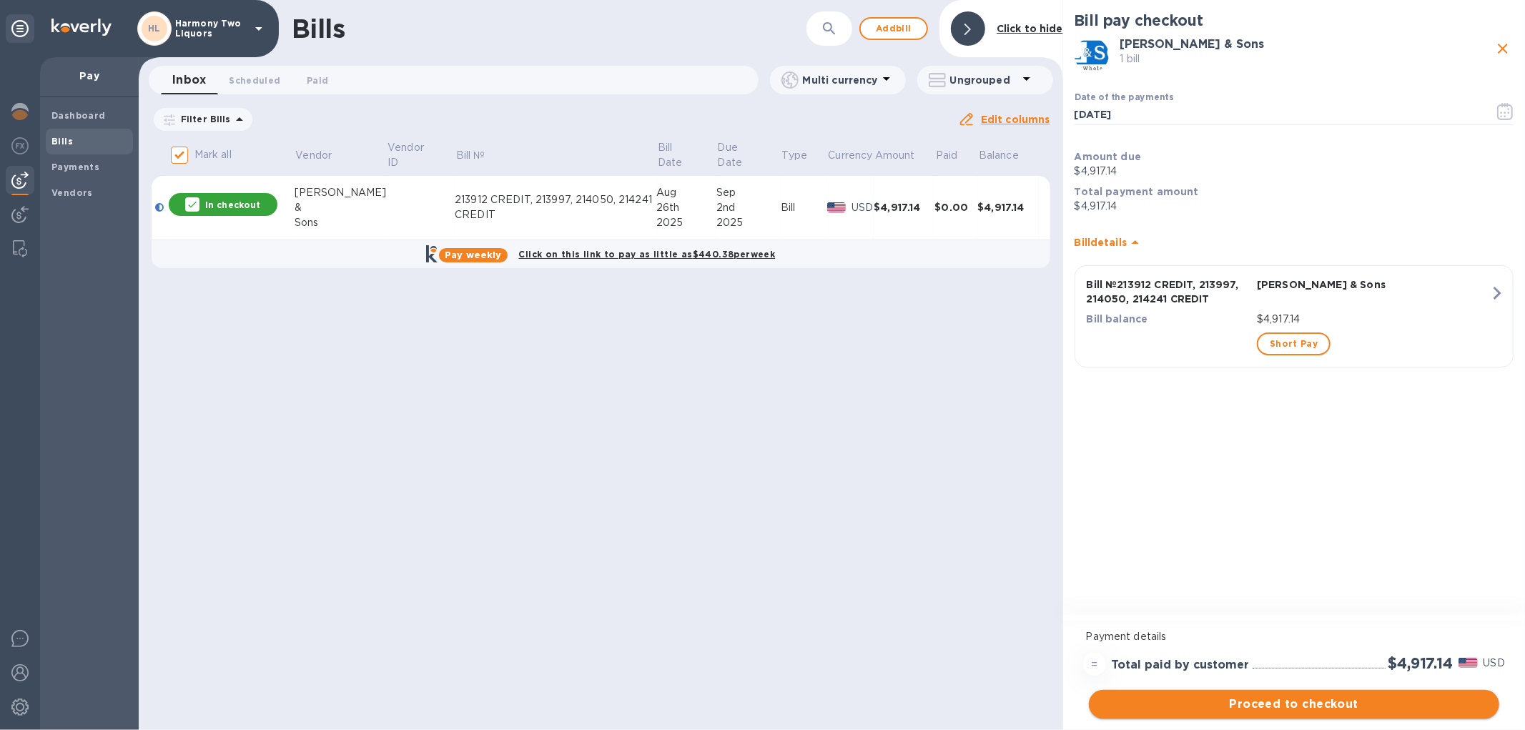
click at [1294, 703] on span "Proceed to checkout" at bounding box center [1293, 703] width 387 height 17
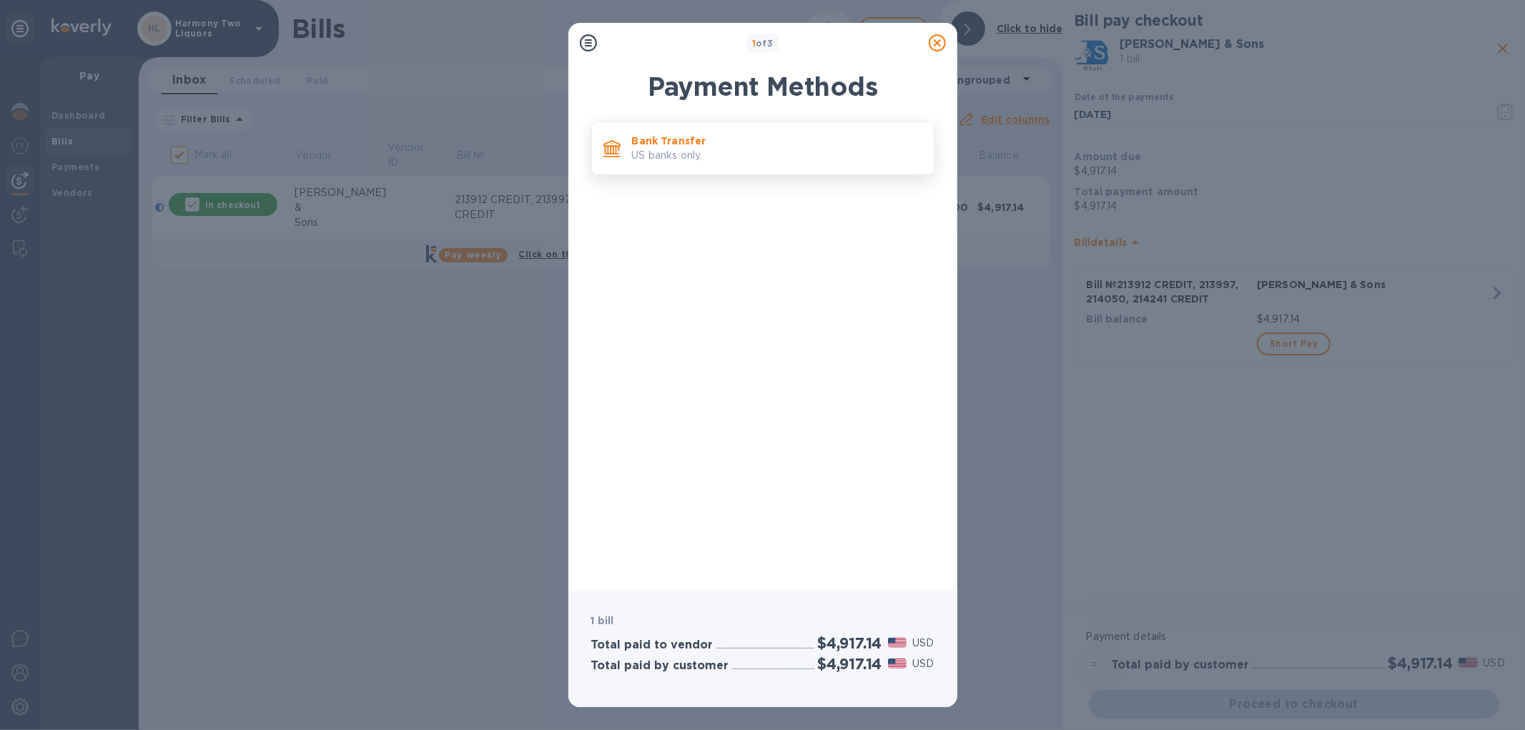
click at [715, 159] on p "US banks only." at bounding box center [777, 155] width 290 height 15
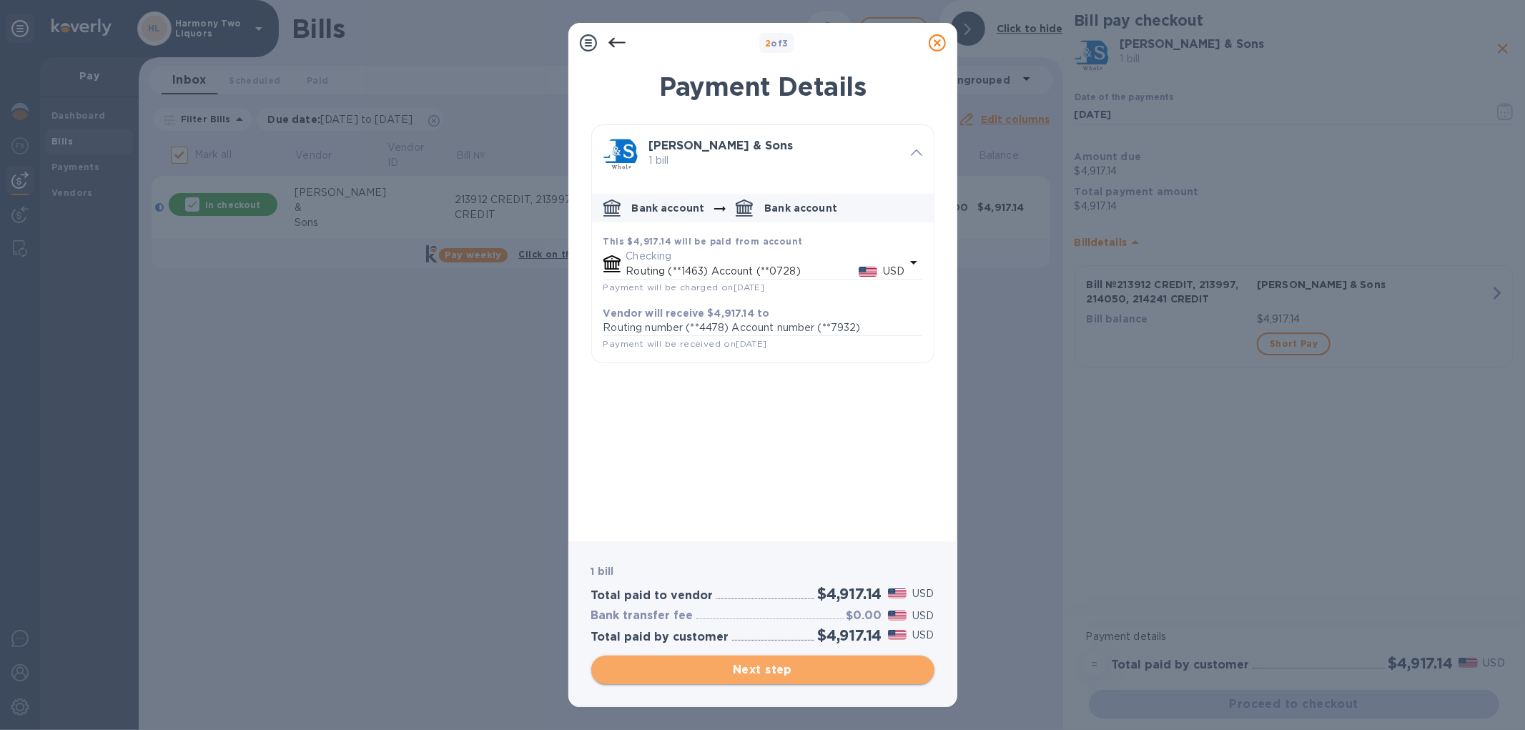
click at [787, 670] on span "Next step" at bounding box center [763, 669] width 320 height 17
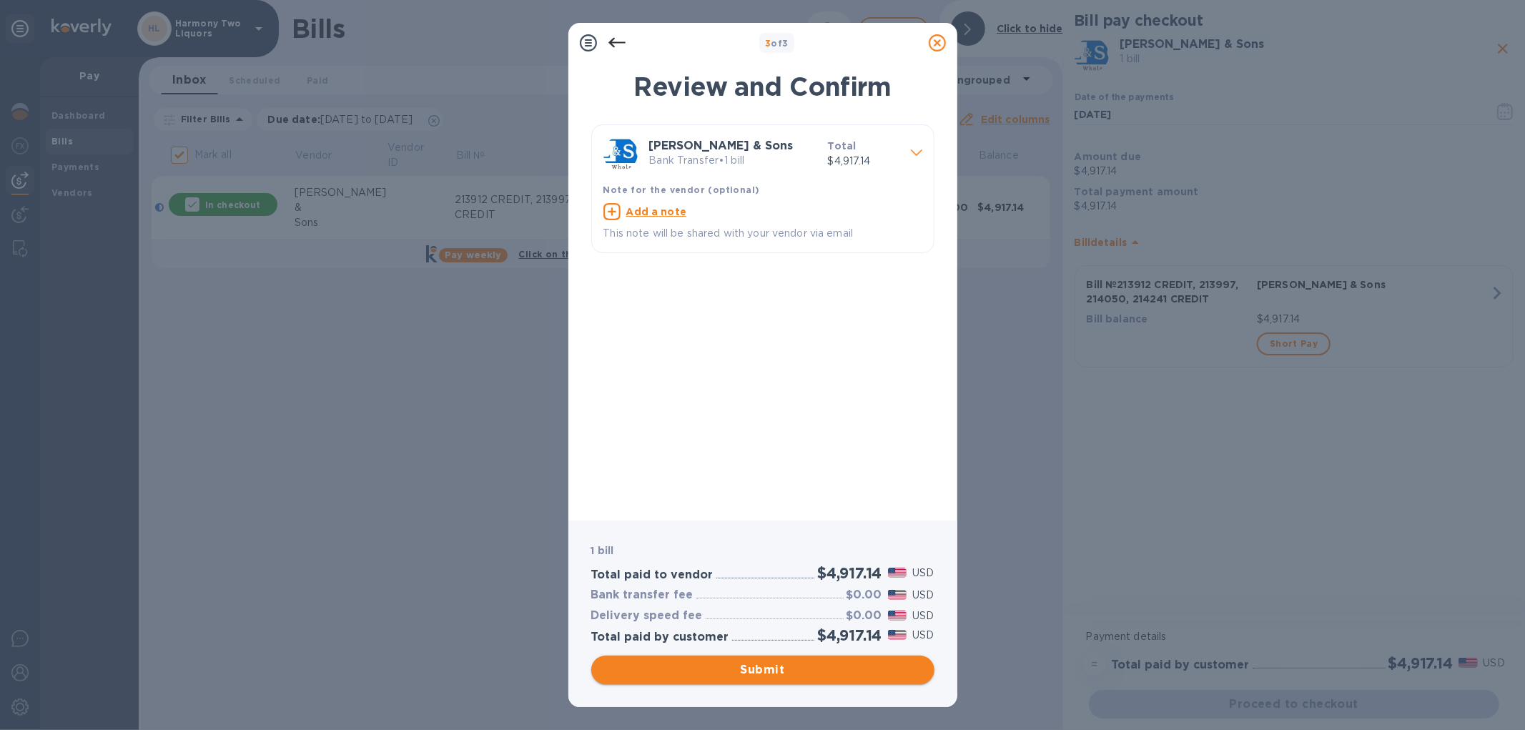
click at [780, 675] on span "Submit" at bounding box center [763, 669] width 320 height 17
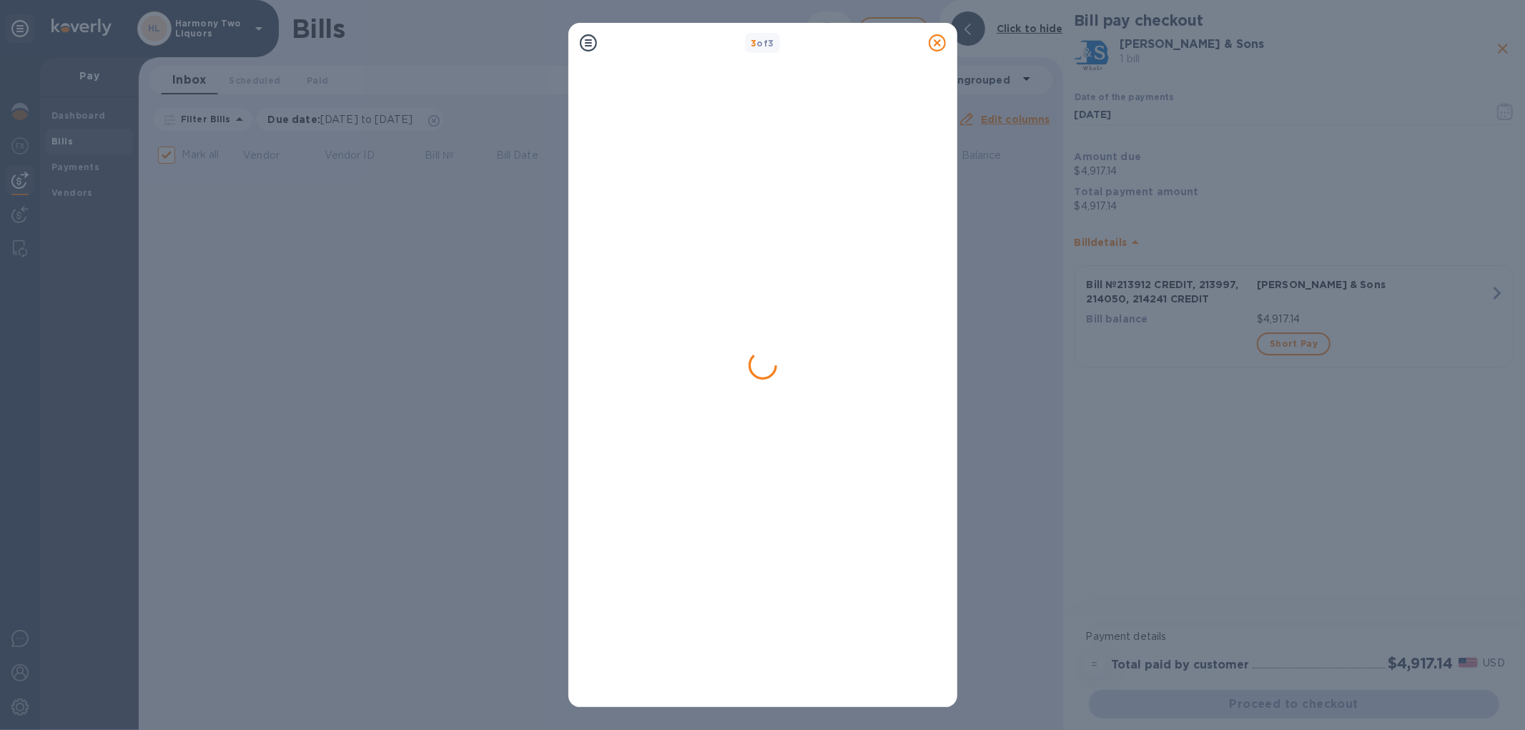
checkbox input "false"
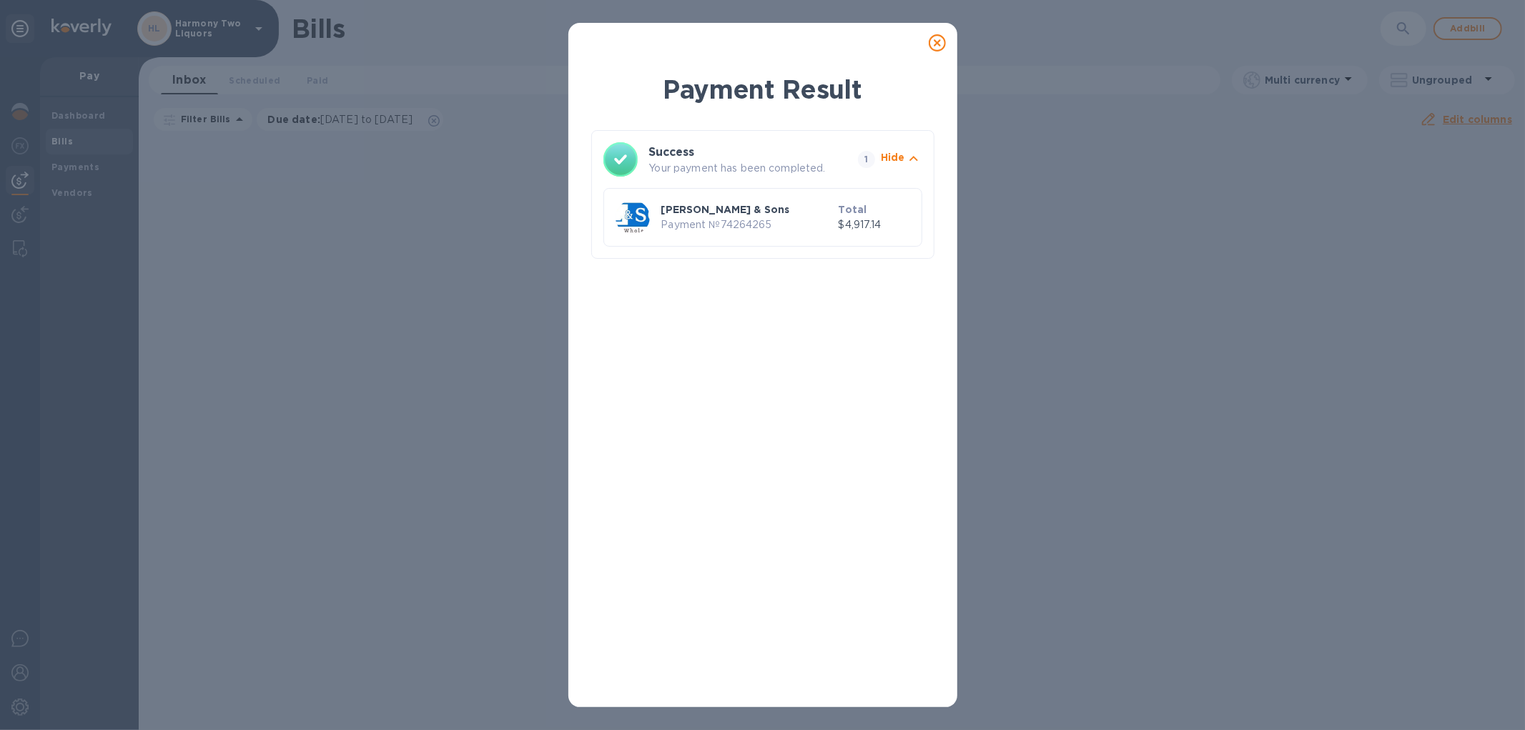
click at [933, 41] on icon at bounding box center [936, 42] width 17 height 17
